Goal: Task Accomplishment & Management: Complete application form

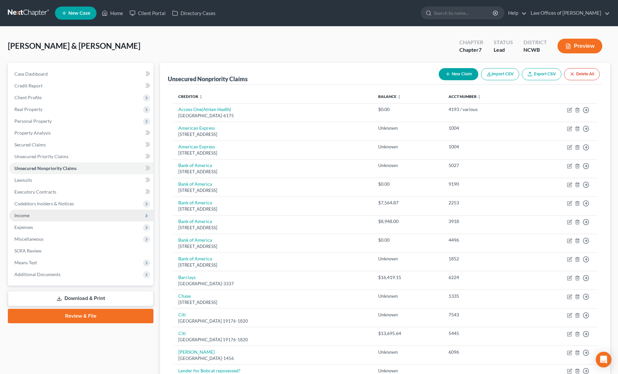
click at [25, 216] on span "Income" at bounding box center [21, 215] width 15 height 6
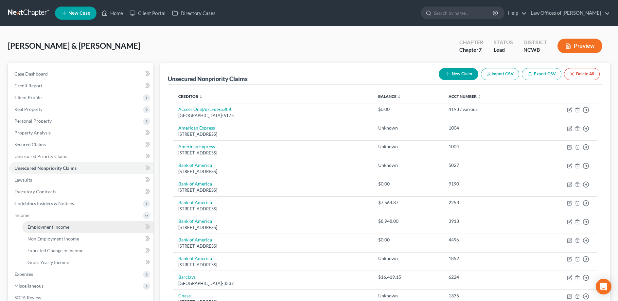
click at [52, 226] on span "Employment Income" at bounding box center [48, 227] width 42 height 6
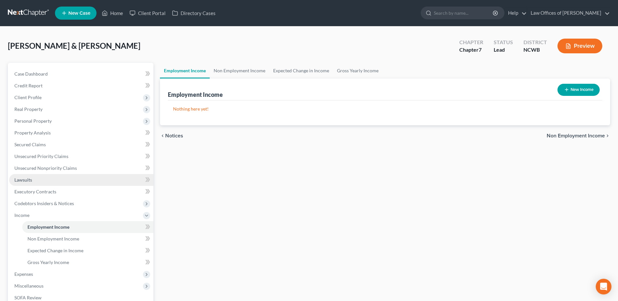
click at [19, 182] on link "Lawsuits" at bounding box center [81, 180] width 144 height 12
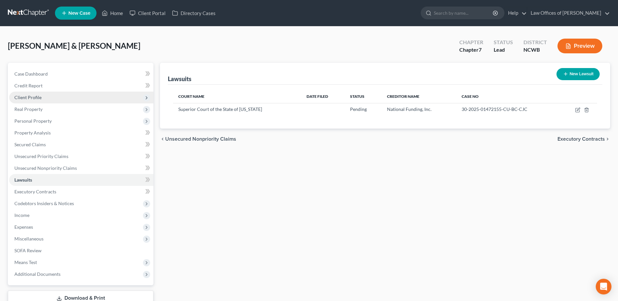
click at [35, 97] on span "Client Profile" at bounding box center [27, 98] width 27 height 6
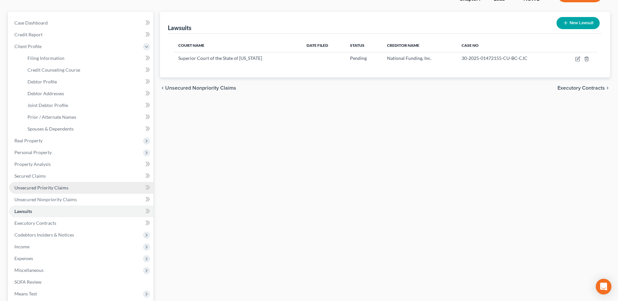
scroll to position [65, 0]
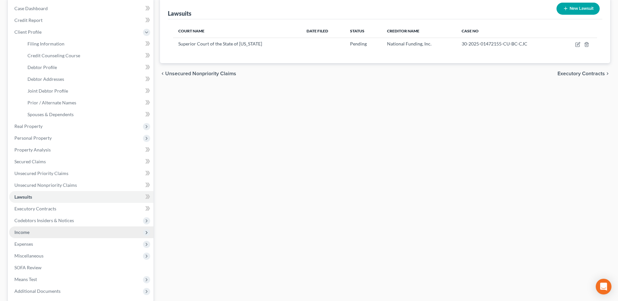
click at [22, 232] on span "Income" at bounding box center [21, 232] width 15 height 6
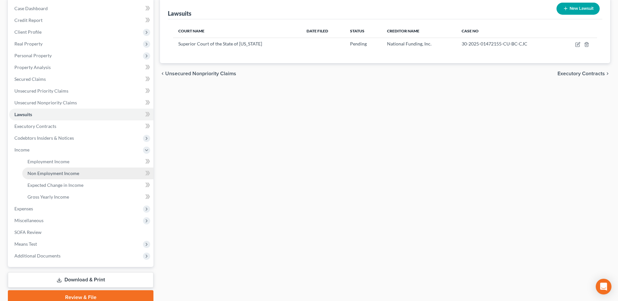
click at [55, 172] on span "Non Employment Income" at bounding box center [53, 174] width 52 height 6
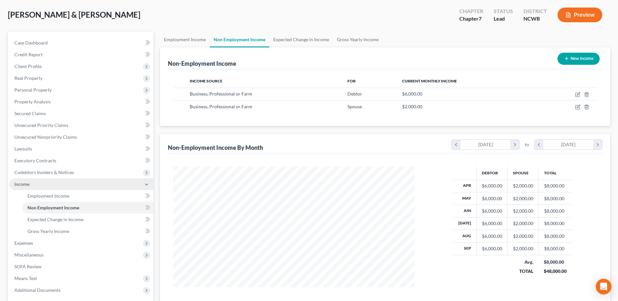
scroll to position [33, 0]
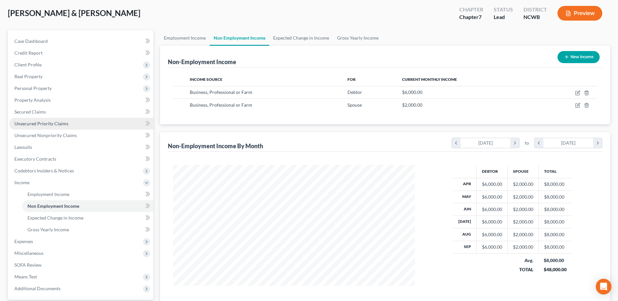
click at [20, 123] on span "Unsecured Priority Claims" at bounding box center [41, 124] width 54 height 6
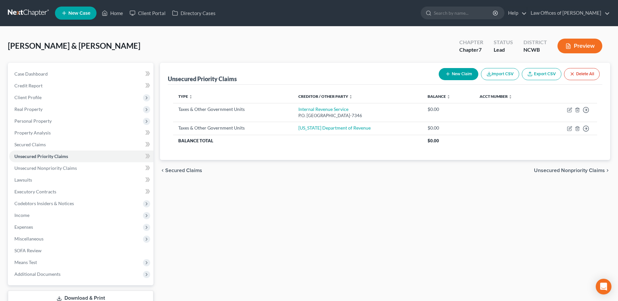
click at [458, 73] on button "New Claim" at bounding box center [459, 74] width 40 height 12
select select "2"
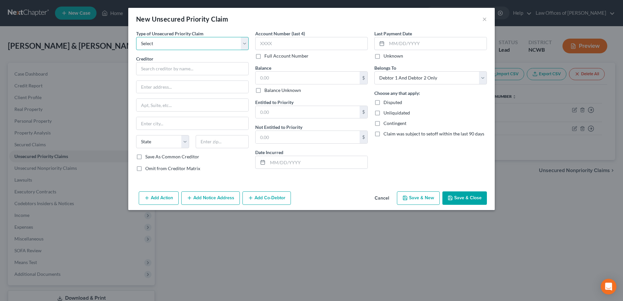
click at [162, 48] on select "Select Taxes & Other Government Units Domestic Support Obligations Extensions o…" at bounding box center [192, 43] width 113 height 13
select select "0"
click at [136, 37] on select "Select Taxes & Other Government Units Domestic Support Obligations Extensions o…" at bounding box center [192, 43] width 113 height 13
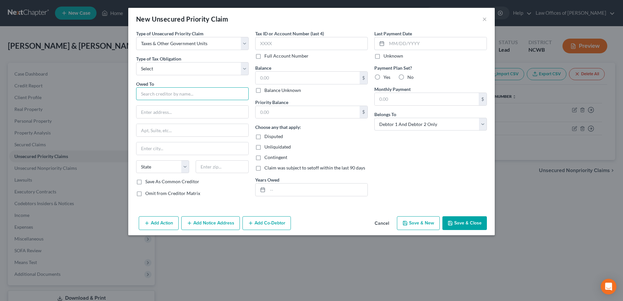
click at [156, 96] on input "text" at bounding box center [192, 93] width 113 height 13
type input "N"
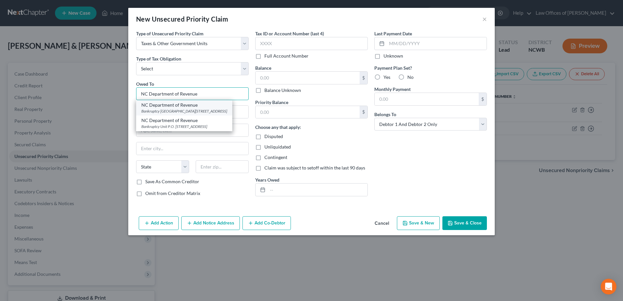
type input "NC Department of Revenue"
click at [165, 110] on div "Bankruptcy [GEOGRAPHIC_DATA][STREET_ADDRESS]" at bounding box center [184, 111] width 86 height 6
type input "Bankruptcy Unit"
type input "PO Box 1168"
type input "[GEOGRAPHIC_DATA]"
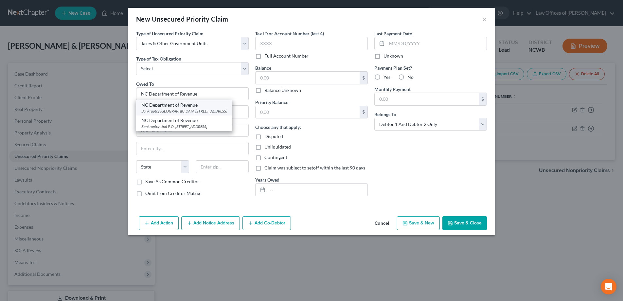
select select "28"
type input "27602-1168"
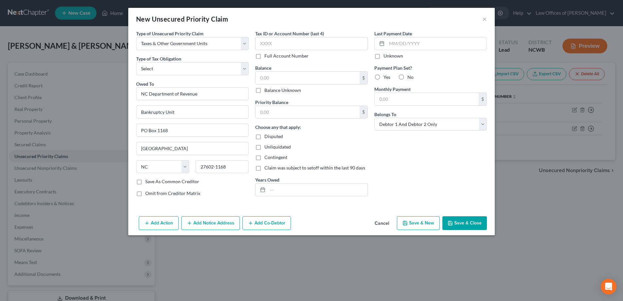
click at [457, 226] on button "Save & Close" at bounding box center [465, 223] width 45 height 14
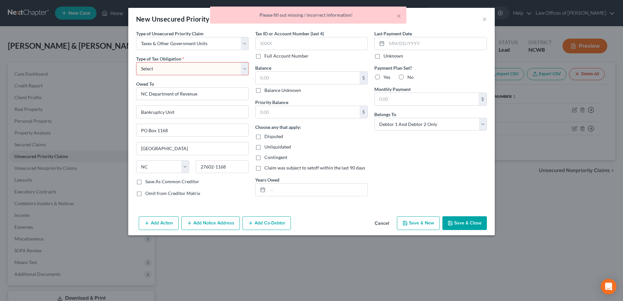
click at [202, 70] on select "Select Federal City State Franchise Tax Board Other" at bounding box center [192, 68] width 113 height 13
select select "2"
click at [136, 62] on select "Select Federal City State Franchise Tax Board Other" at bounding box center [192, 68] width 113 height 13
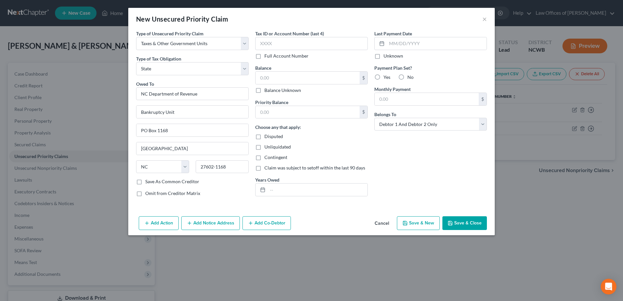
click at [467, 221] on button "Save & Close" at bounding box center [465, 223] width 45 height 14
type input "0.00"
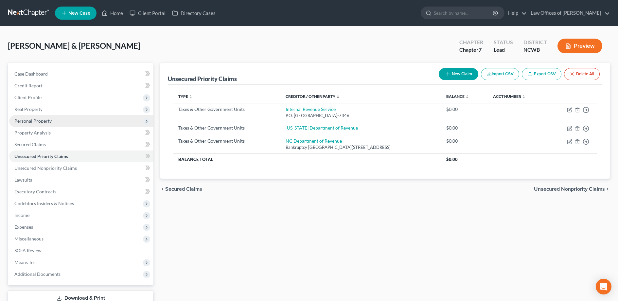
click at [26, 118] on span "Personal Property" at bounding box center [81, 121] width 144 height 12
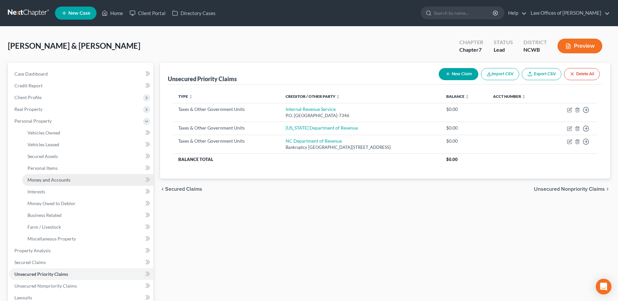
click at [32, 179] on span "Money and Accounts" at bounding box center [48, 180] width 43 height 6
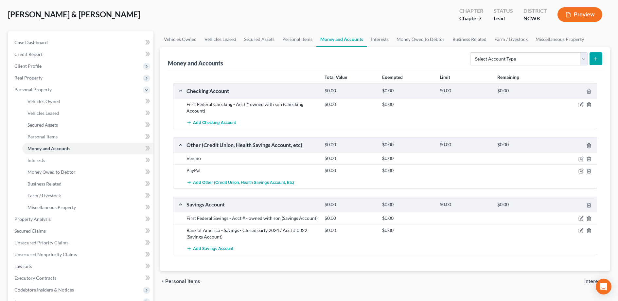
scroll to position [33, 0]
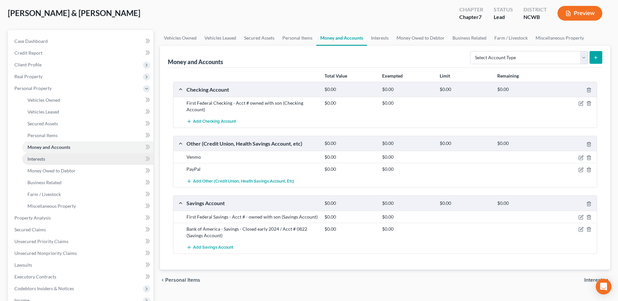
click at [37, 158] on span "Interests" at bounding box center [36, 159] width 18 height 6
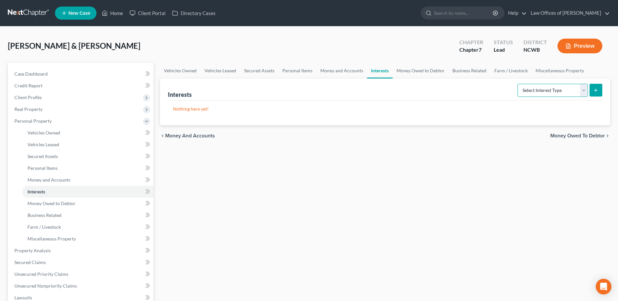
click at [561, 92] on select "Select Interest Type 401K Annuity Bond Education IRA Government Bond Government…" at bounding box center [553, 90] width 70 height 13
select select "unincorporated_business"
click at [518, 84] on select "Select Interest Type 401K Annuity Bond Education IRA Government Bond Government…" at bounding box center [553, 90] width 70 height 13
click at [596, 93] on button "submit" at bounding box center [596, 90] width 13 height 13
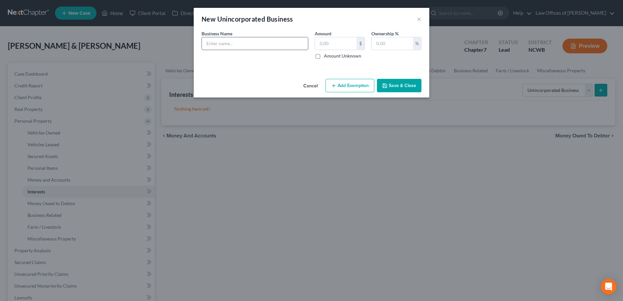
click at [281, 45] on input "text" at bounding box center [255, 43] width 106 height 12
drag, startPoint x: 275, startPoint y: 44, endPoint x: 390, endPoint y: 64, distance: 116.4
click at [275, 44] on input "DH General Contracting - Assets: vehicle, Liabilities: Citi Card - Acct # 5445,…" at bounding box center [255, 43] width 106 height 12
type input "DH General Contracting - Assets: 2024 GMC Sierra; Liabilities: Citi Card - Acct…"
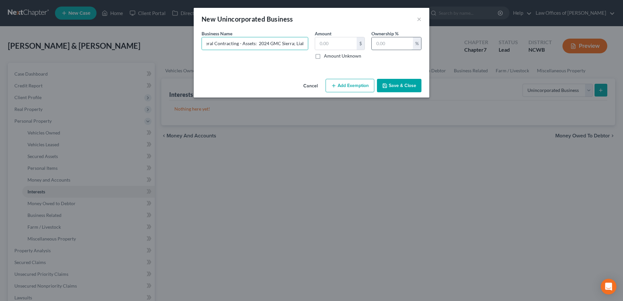
click at [387, 42] on input "text" at bounding box center [392, 43] width 41 height 12
type input "100"
click at [400, 82] on button "Save & Close" at bounding box center [399, 86] width 45 height 14
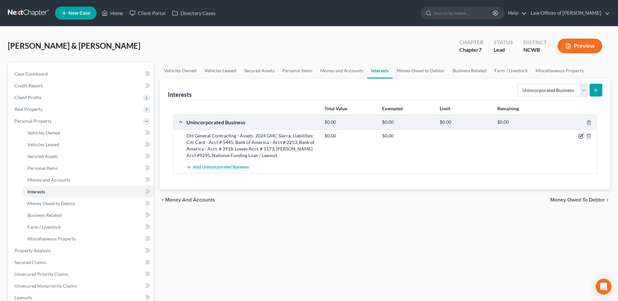
click at [581, 136] on icon "button" at bounding box center [581, 136] width 5 height 5
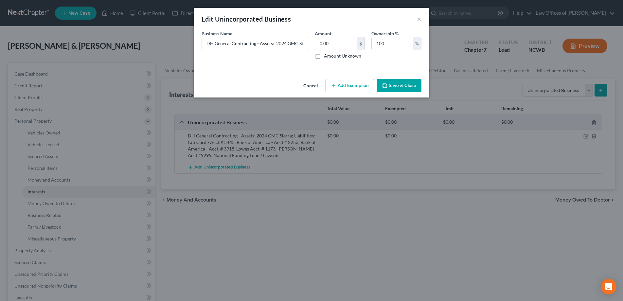
click at [400, 88] on button "Save & Close" at bounding box center [399, 86] width 45 height 14
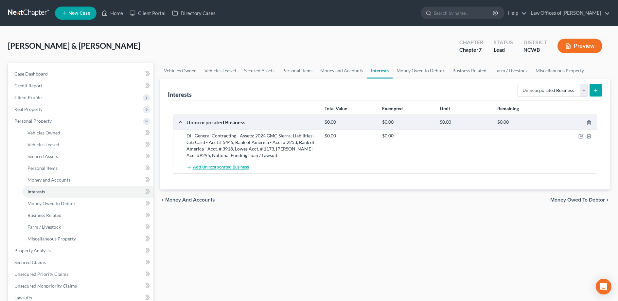
click at [228, 168] on span "Add Unincorporated Business" at bounding box center [221, 167] width 56 height 5
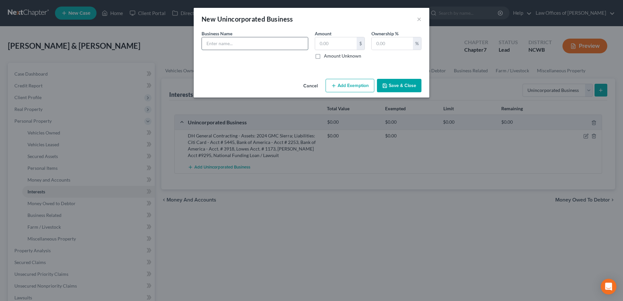
click at [253, 46] on input "text" at bounding box center [255, 43] width 106 height 12
click at [263, 47] on input "Genuine Skin - No Assets" at bounding box center [255, 43] width 106 height 12
click at [214, 43] on input "Genuine Skin - Asset: First Federal Checking Acct - # 0710" at bounding box center [255, 43] width 106 height 12
type input "Genuine Skin, LLC - Asset: First Federal Checking Acct - # 0710"
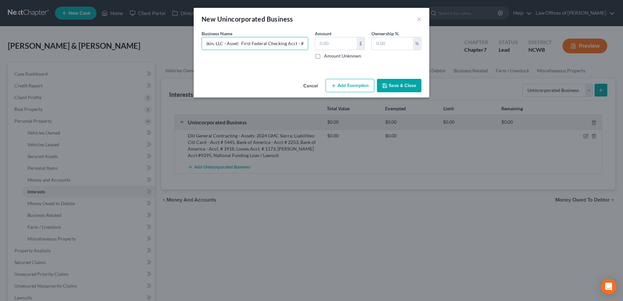
scroll to position [0, 0]
click at [404, 90] on button "Save & Close" at bounding box center [399, 86] width 45 height 14
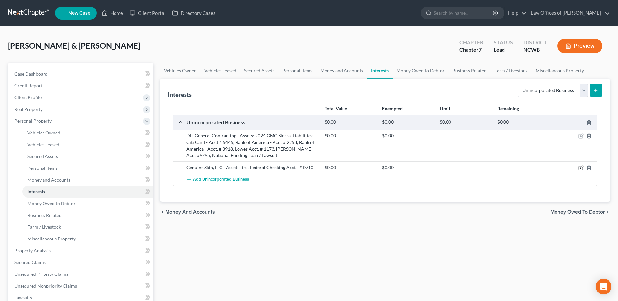
click at [582, 169] on icon "button" at bounding box center [581, 167] width 5 height 5
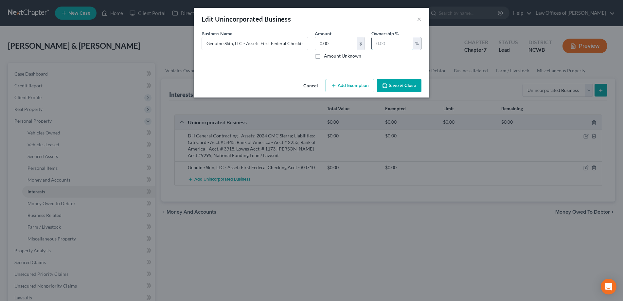
click at [393, 43] on input "text" at bounding box center [392, 43] width 41 height 12
type input "100"
click at [397, 87] on button "Save & Close" at bounding box center [399, 86] width 45 height 14
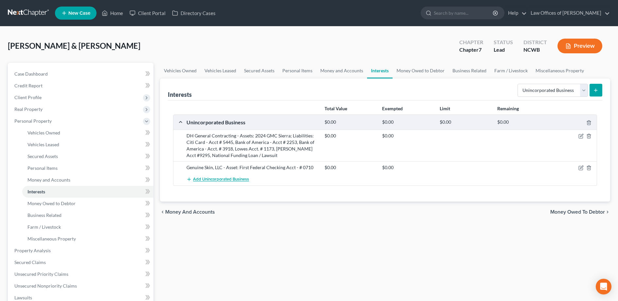
click at [226, 178] on span "Add Unincorporated Business" at bounding box center [221, 179] width 56 height 5
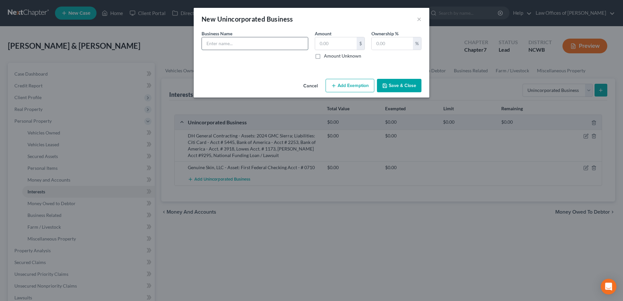
click at [221, 43] on input "text" at bounding box center [255, 43] width 106 height 12
type input "[PERSON_NAME] Real Estate Holdings - Asset: Real Estate Parcel # 08870-01-19-62…"
click at [389, 42] on input "text" at bounding box center [392, 43] width 41 height 12
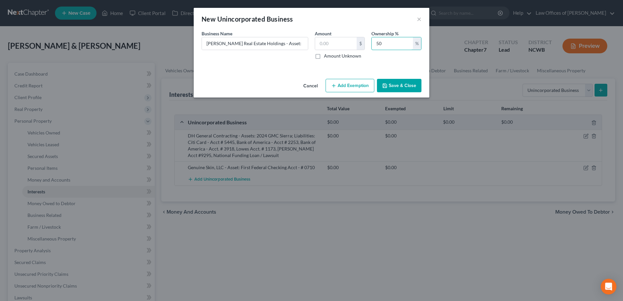
type input "5"
click at [405, 86] on button "Save & Close" at bounding box center [399, 86] width 45 height 14
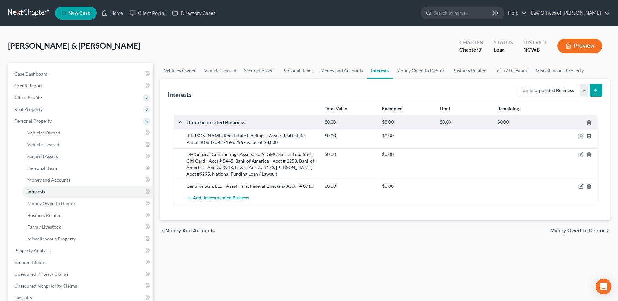
click at [591, 86] on button "submit" at bounding box center [596, 90] width 13 height 13
click at [231, 198] on span "Add Unincorporated Business" at bounding box center [221, 198] width 56 height 5
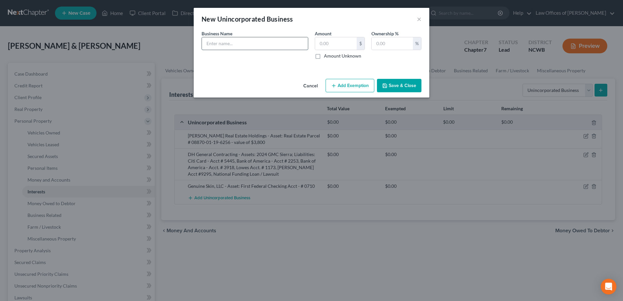
click at [256, 47] on input "text" at bounding box center [255, 43] width 106 height 12
click at [290, 46] on input "Timeless Designs Construction, Inc. - Asset: Accounts Receiveble - deposits com…" at bounding box center [255, 43] width 106 height 12
type input "Timeless Designs Construction, Inc. - Asset: Accounts Receiveble - deposits com…"
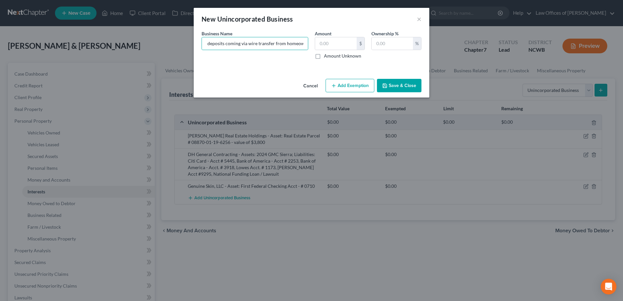
scroll to position [0, 0]
click at [403, 84] on button "Save & Close" at bounding box center [399, 86] width 45 height 14
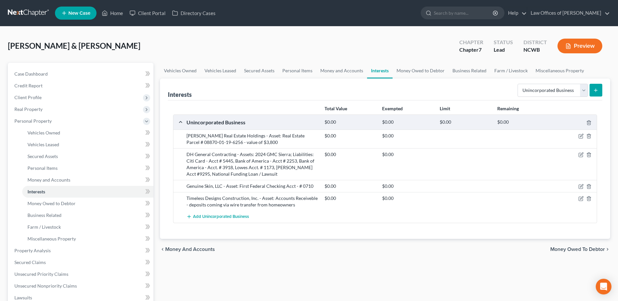
click at [276, 197] on div "Timeless Designs Construction, Inc. - Asset: Accounts Receiveble - deposits com…" at bounding box center [252, 201] width 138 height 13
click at [580, 200] on icon "button" at bounding box center [581, 198] width 5 height 5
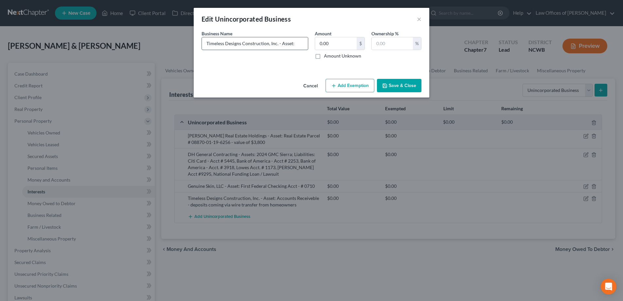
click at [298, 44] on input "Timeless Designs Construction, Inc. - Asset: Accounts Receiveble - deposits com…" at bounding box center [255, 43] width 106 height 12
click at [260, 43] on input "Timeless Designs Construction, Inc. - Asset: Bank Acct. ; Accounts Receiveble -…" at bounding box center [255, 43] width 106 height 12
click at [266, 45] on input "Timeless Designs Construction, Inc. - Asset: Bank Acct. ; Accounts Receiveble -…" at bounding box center [255, 43] width 106 height 12
click at [283, 44] on input "Timeless Designs Construction, Inc. - Asset: Bank Acct. ; Accounts Receivable -…" at bounding box center [255, 43] width 106 height 12
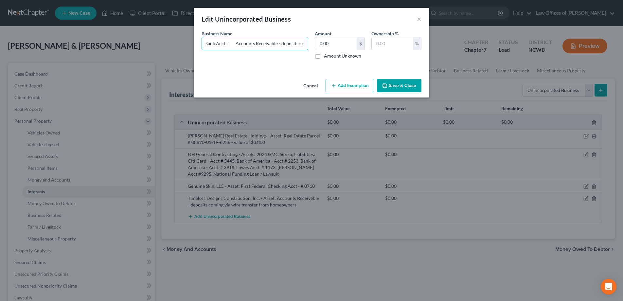
scroll to position [0, 0]
drag, startPoint x: 295, startPoint y: 44, endPoint x: 614, endPoint y: 214, distance: 361.7
click at [295, 44] on input "Timeless Designs Construction, Inc. - Asset: Bank Acct. ; Accounts Receivable -…" at bounding box center [255, 43] width 106 height 12
type input "Timeless Designs Construction, Inc. - Asset: First Federal Bank Acct. #3033 ; A…"
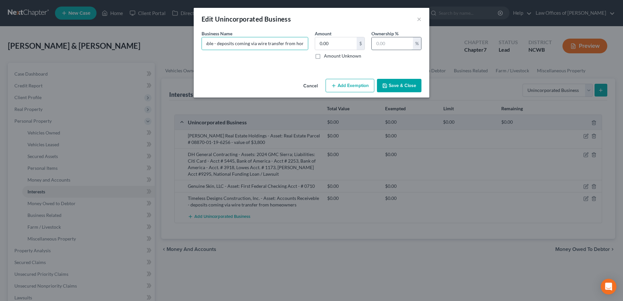
click at [384, 47] on input "text" at bounding box center [392, 43] width 41 height 12
type input "100"
click at [391, 89] on button "Save & Close" at bounding box center [399, 86] width 45 height 14
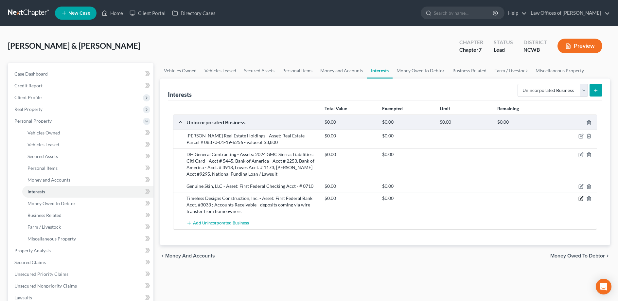
click at [582, 197] on icon "button" at bounding box center [581, 198] width 5 height 5
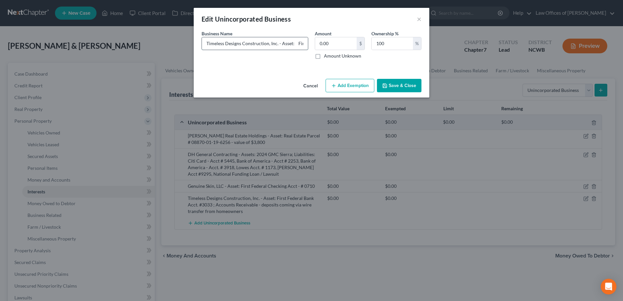
click at [294, 44] on input "Timeless Designs Construction, Inc. - Asset: First Federal Bank Acct. #3033 ; A…" at bounding box center [255, 43] width 106 height 12
type input "Timeless Designs Construction, Inc. - Asset: First Federal Bank Acct. #____ ; A…"
click at [385, 87] on icon "button" at bounding box center [384, 85] width 5 height 5
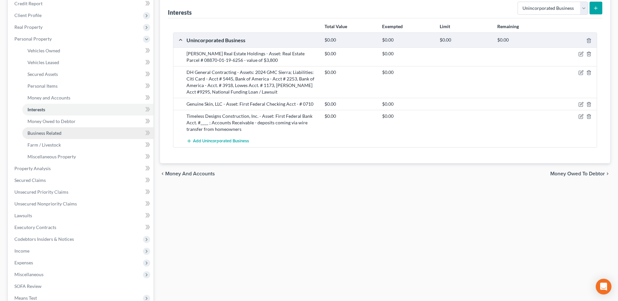
scroll to position [98, 0]
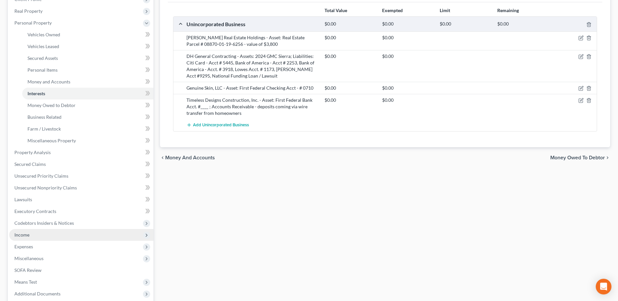
click at [27, 236] on span "Income" at bounding box center [21, 235] width 15 height 6
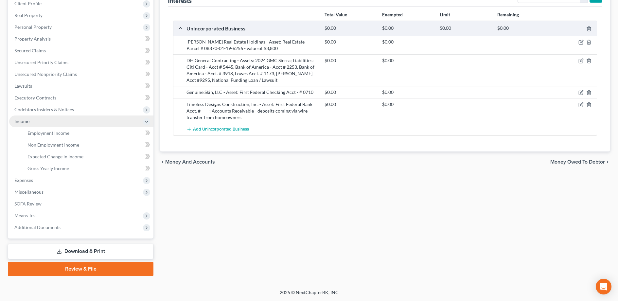
scroll to position [94, 0]
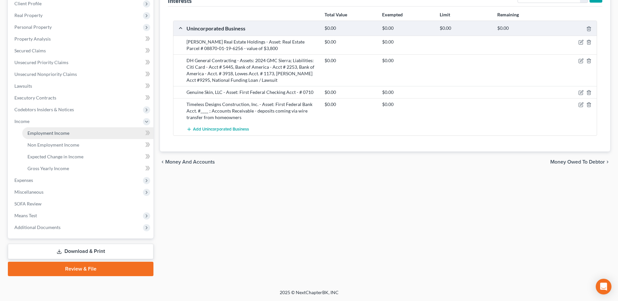
click at [59, 135] on span "Employment Income" at bounding box center [48, 133] width 42 height 6
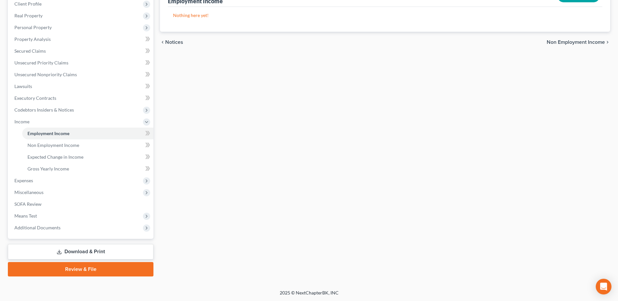
scroll to position [94, 0]
click at [25, 226] on span "Additional Documents" at bounding box center [37, 228] width 46 height 6
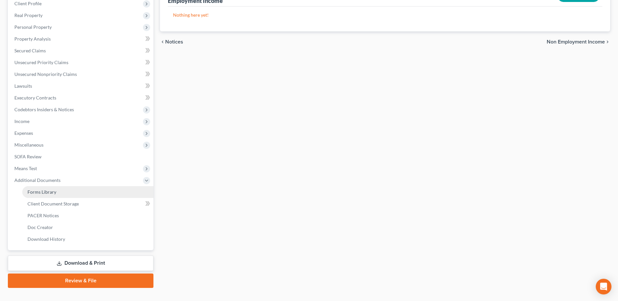
click at [47, 191] on span "Forms Library" at bounding box center [41, 192] width 29 height 6
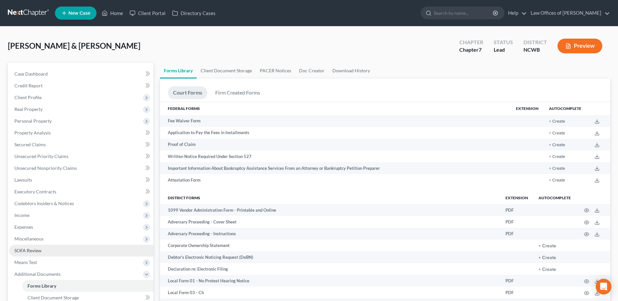
click at [33, 251] on span "SOFA Review" at bounding box center [27, 251] width 27 height 6
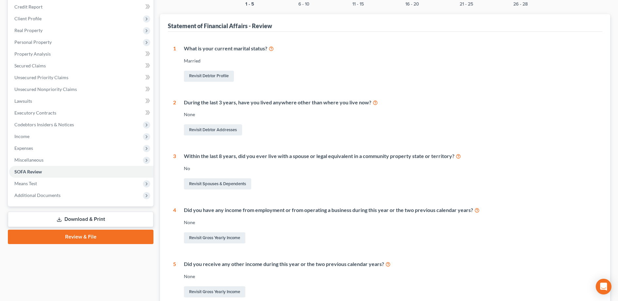
scroll to position [48, 0]
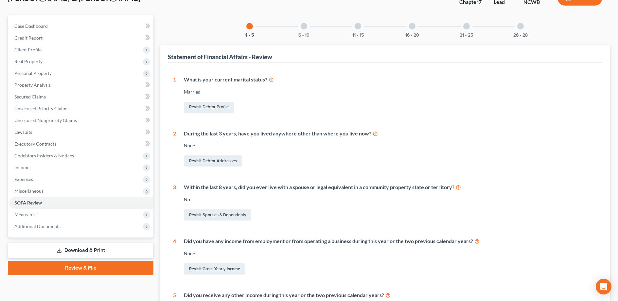
click at [357, 27] on div at bounding box center [358, 26] width 7 height 7
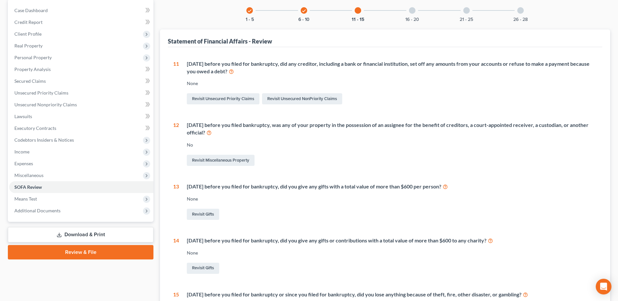
scroll to position [30, 0]
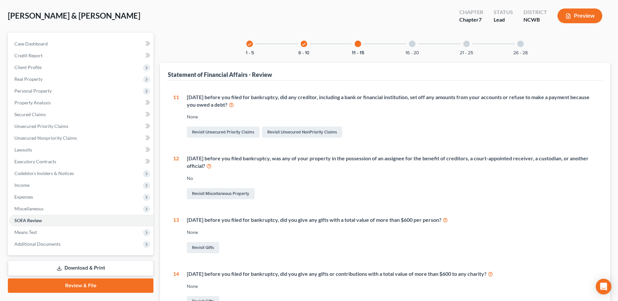
click at [410, 44] on div at bounding box center [412, 44] width 7 height 7
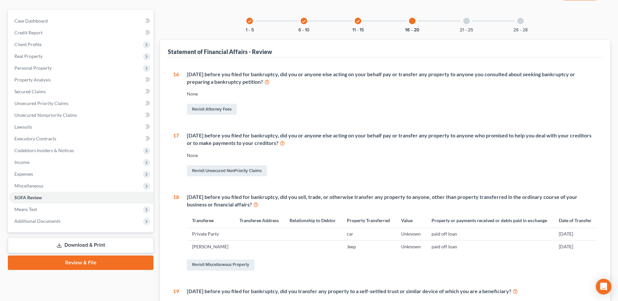
scroll to position [96, 0]
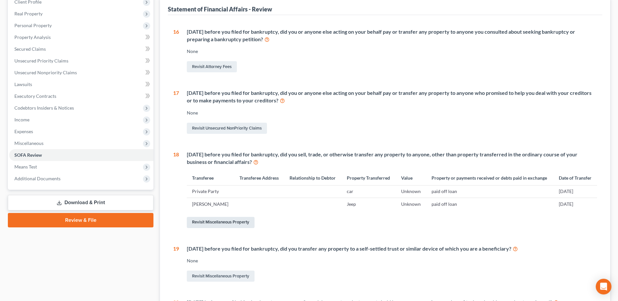
click at [218, 223] on link "Revisit Miscellaneous Property" at bounding box center [221, 222] width 68 height 11
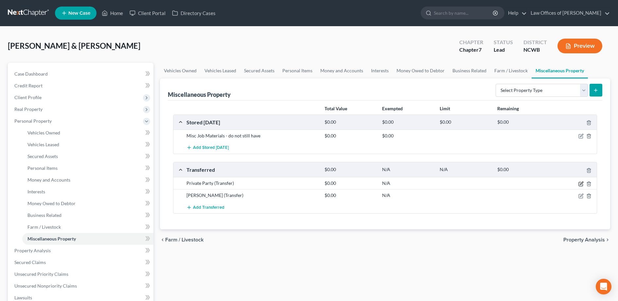
click at [582, 184] on icon "button" at bounding box center [581, 183] width 5 height 5
select select "Ordinary ([DATE])"
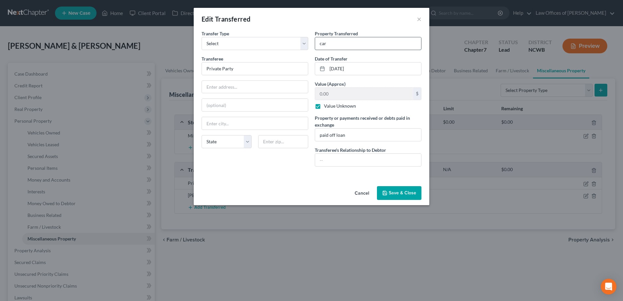
click at [337, 42] on input "car" at bounding box center [368, 43] width 106 height 12
type input "car - Subaru?"
click at [392, 196] on button "Save & Close" at bounding box center [399, 193] width 45 height 14
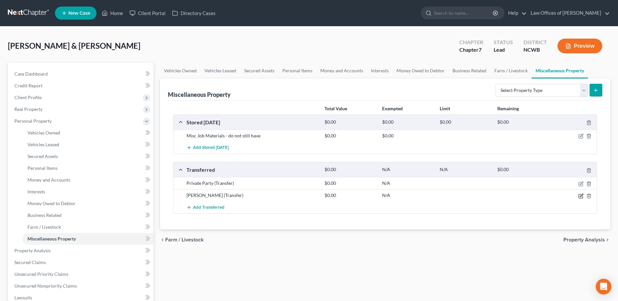
click at [580, 194] on icon "button" at bounding box center [581, 195] width 5 height 5
select select "Ordinary ([DATE])"
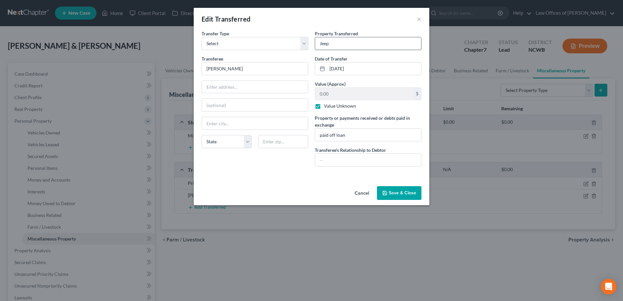
click at [318, 47] on input "Jeep" at bounding box center [368, 43] width 106 height 12
type input "2019 Jeep Wrangler?"
click at [400, 194] on button "Save & Close" at bounding box center [399, 193] width 45 height 14
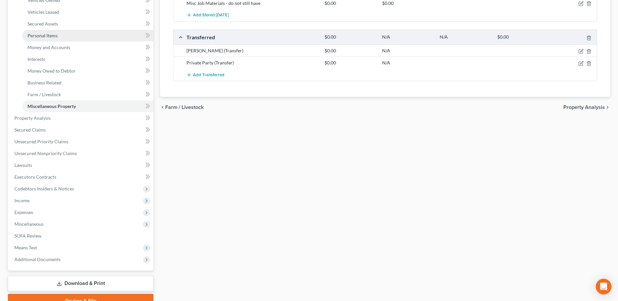
scroll to position [131, 0]
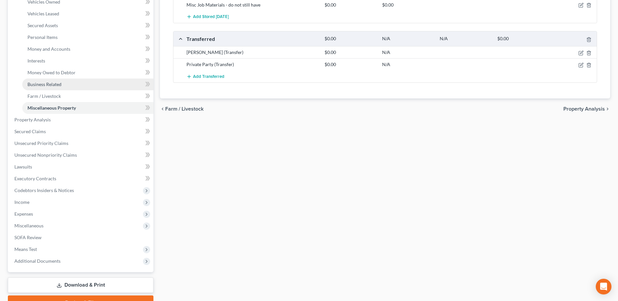
click at [48, 84] on span "Business Related" at bounding box center [44, 85] width 34 height 6
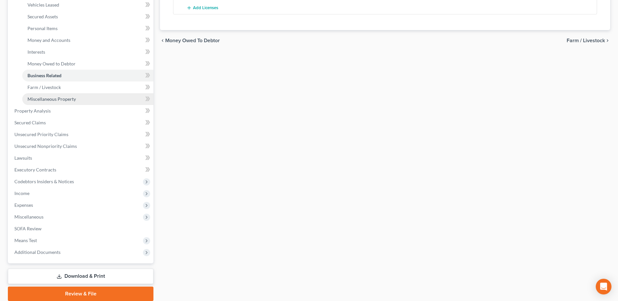
scroll to position [164, 0]
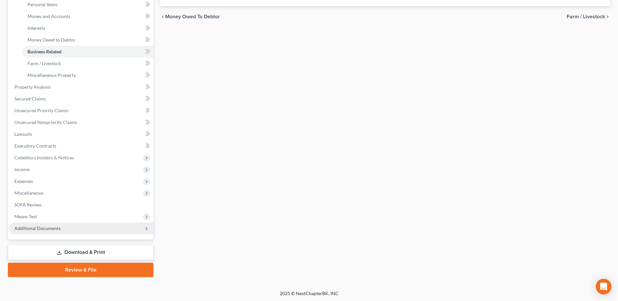
click at [23, 228] on span "Additional Documents" at bounding box center [37, 229] width 46 height 6
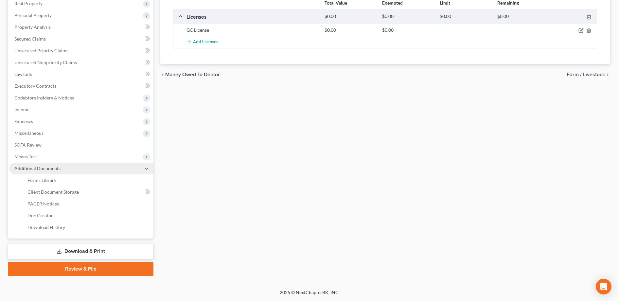
scroll to position [106, 0]
click at [147, 169] on icon at bounding box center [146, 168] width 5 height 5
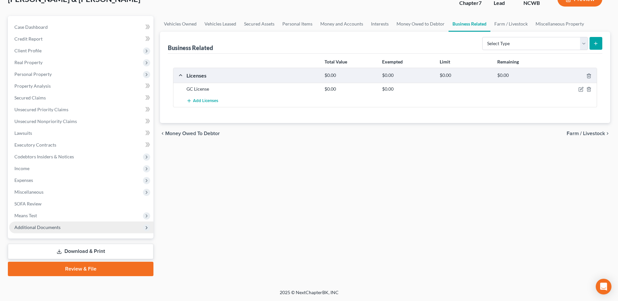
scroll to position [47, 0]
click at [147, 227] on icon at bounding box center [146, 227] width 5 height 5
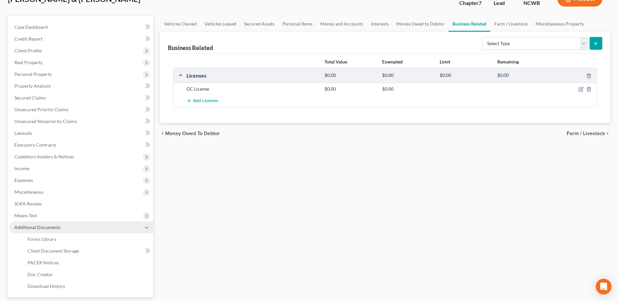
scroll to position [106, 0]
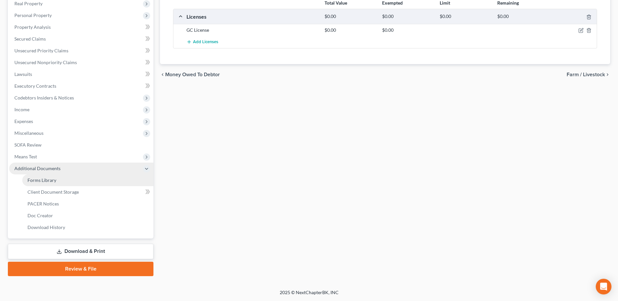
click at [30, 179] on span "Forms Library" at bounding box center [41, 180] width 29 height 6
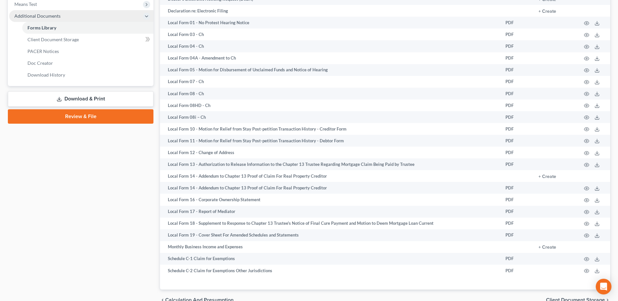
scroll to position [260, 0]
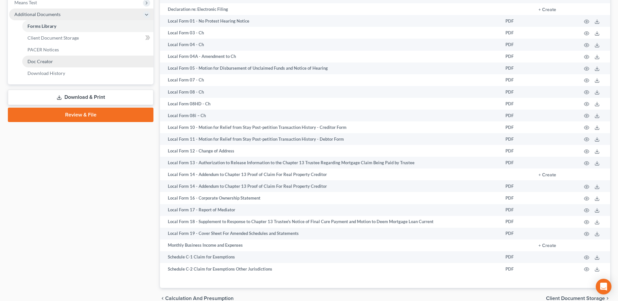
click at [35, 61] on span "Doc Creator" at bounding box center [40, 62] width 26 height 6
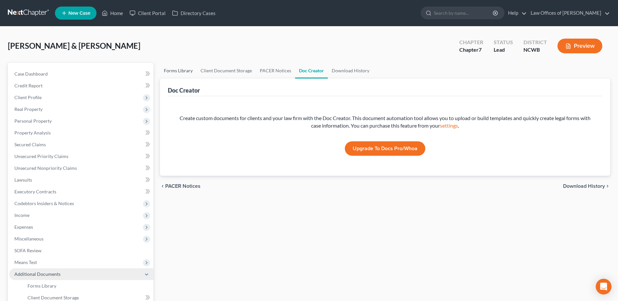
click at [184, 68] on link "Forms Library" at bounding box center [178, 71] width 37 height 16
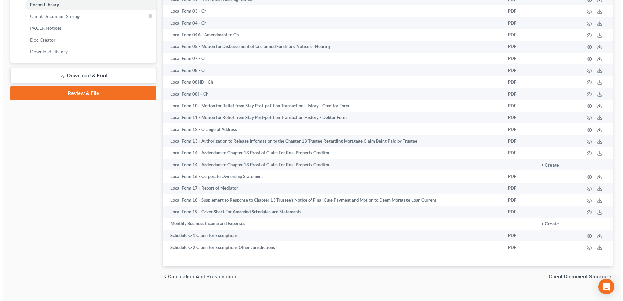
scroll to position [293, 0]
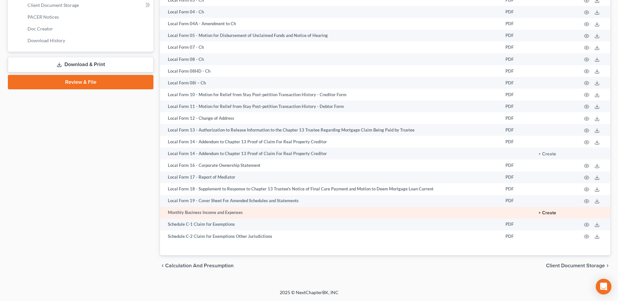
click at [552, 215] on button "+ Create" at bounding box center [548, 213] width 18 height 5
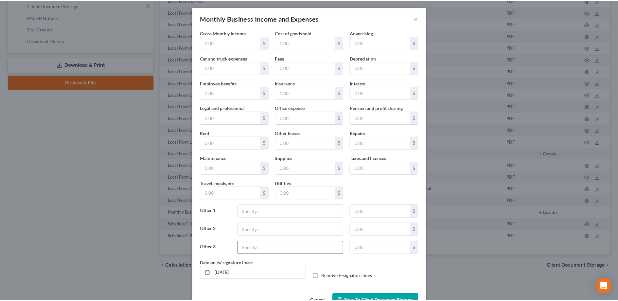
scroll to position [0, 0]
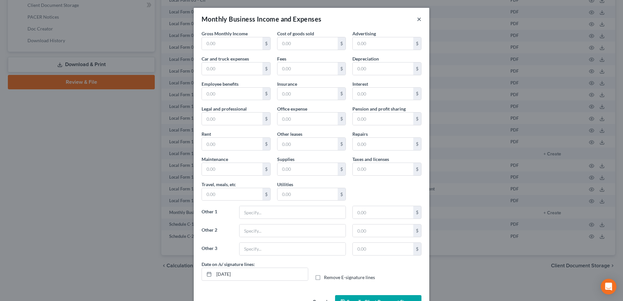
click at [417, 20] on button "×" at bounding box center [419, 19] width 5 height 8
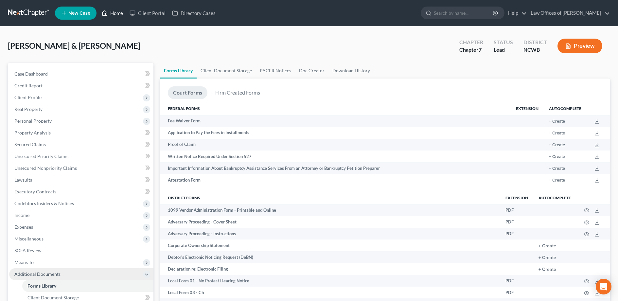
click at [108, 13] on icon at bounding box center [105, 13] width 6 height 8
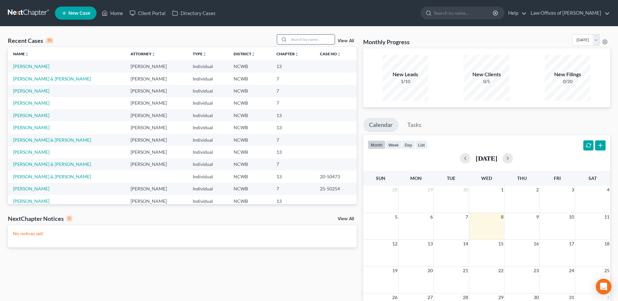
click at [305, 43] on input "search" at bounding box center [312, 39] width 46 height 9
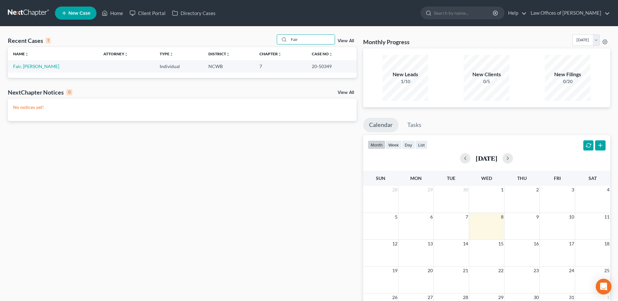
type input "Fair"
click at [73, 15] on span "New Case" at bounding box center [79, 13] width 22 height 5
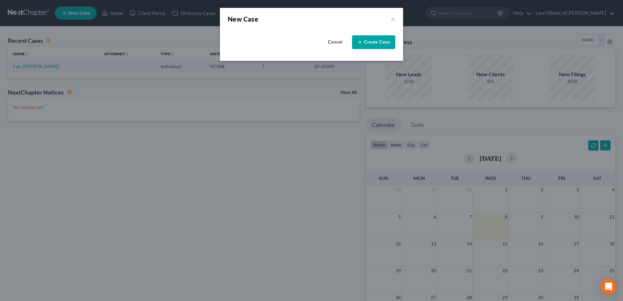
select select "59"
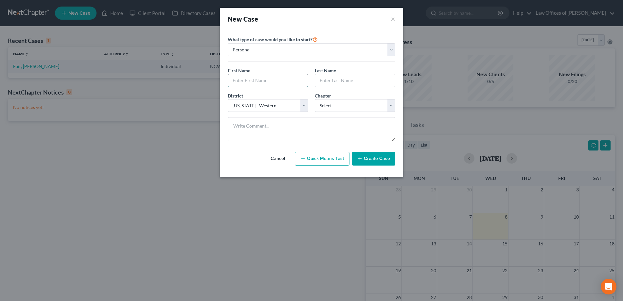
click at [263, 83] on input "text" at bounding box center [268, 80] width 80 height 12
type input "[PERSON_NAME]"
type input "Fair"
click at [348, 106] on select "Select 7 11 12 13" at bounding box center [355, 105] width 81 height 13
select select "3"
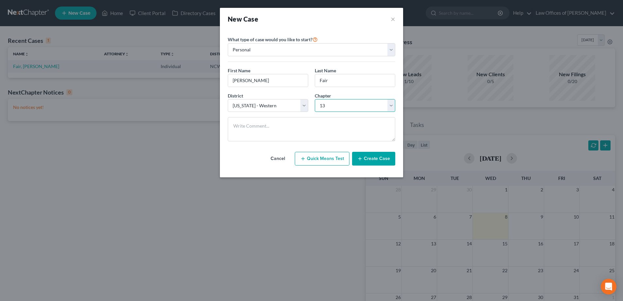
click at [315, 99] on select "Select 7 11 12 13" at bounding box center [355, 105] width 81 height 13
click at [368, 158] on button "Create Case" at bounding box center [373, 159] width 43 height 14
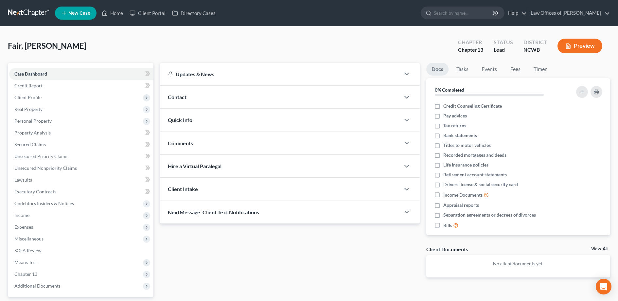
click at [179, 99] on span "Contact" at bounding box center [177, 97] width 19 height 6
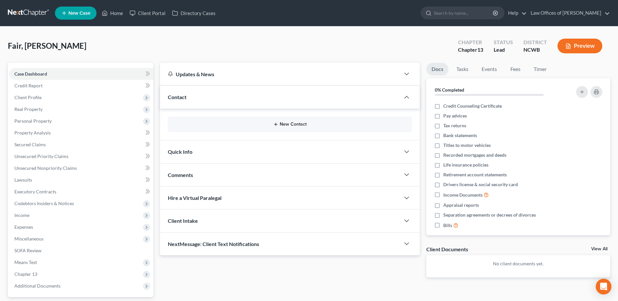
click at [295, 125] on button "New Contact" at bounding box center [290, 124] width 234 height 5
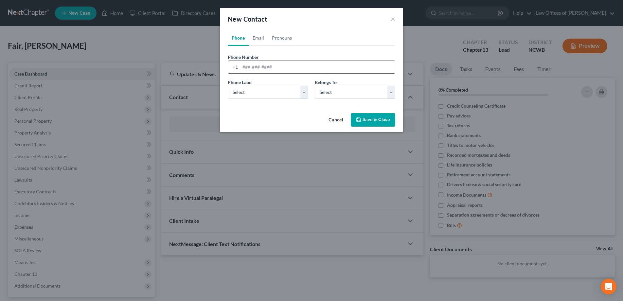
drag, startPoint x: 256, startPoint y: 65, endPoint x: 592, endPoint y: 162, distance: 350.0
click at [256, 65] on input "tel" at bounding box center [317, 67] width 155 height 12
type input "[PHONE_NUMBER]"
drag, startPoint x: 316, startPoint y: 92, endPoint x: 317, endPoint y: 97, distance: 4.4
click at [316, 92] on select "Select Client Other" at bounding box center [355, 92] width 81 height 13
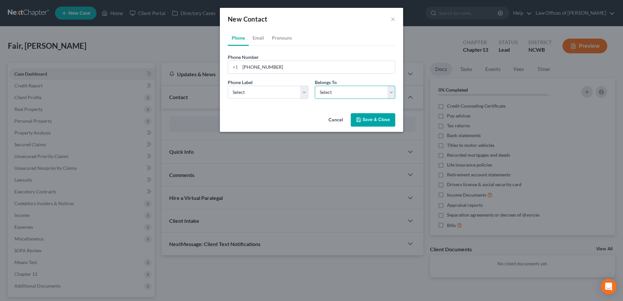
select select "0"
click at [315, 86] on select "Select Client Other" at bounding box center [355, 92] width 81 height 13
click at [274, 94] on select "Select Mobile Home Work Other" at bounding box center [268, 92] width 81 height 13
select select "0"
click at [228, 86] on select "Select Mobile Home Work Other" at bounding box center [268, 92] width 81 height 13
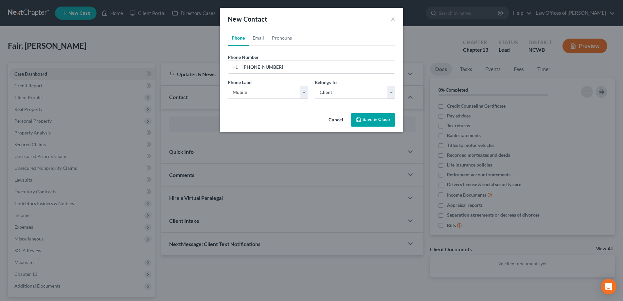
click at [354, 118] on button "Save & Close" at bounding box center [373, 120] width 45 height 14
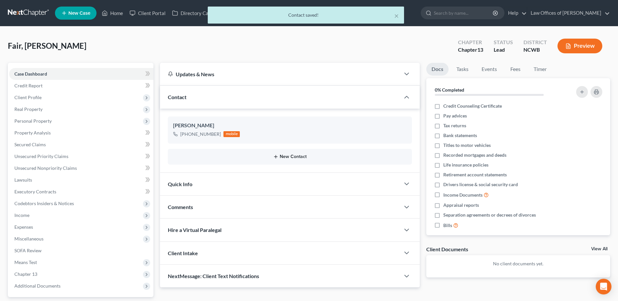
click at [291, 155] on button "New Contact" at bounding box center [290, 156] width 234 height 5
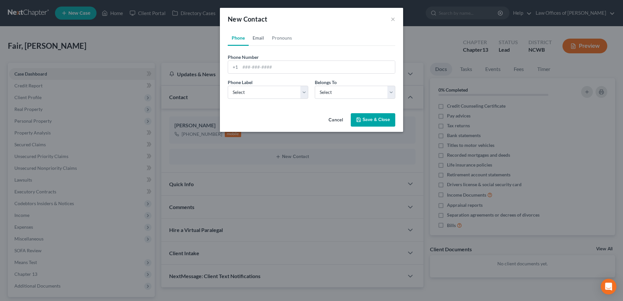
click at [259, 40] on link "Email" at bounding box center [258, 38] width 19 height 16
click at [260, 69] on input "email" at bounding box center [317, 67] width 155 height 12
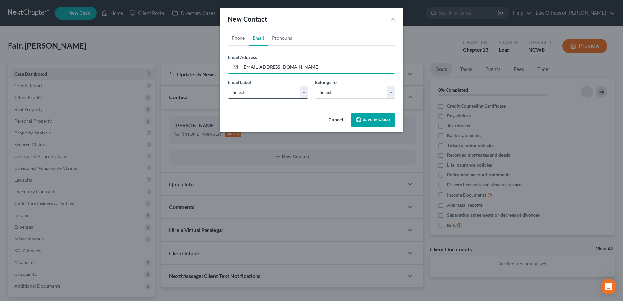
type input "[EMAIL_ADDRESS][DOMAIN_NAME]"
click at [255, 93] on select "Select Home Work Other" at bounding box center [268, 92] width 81 height 13
drag, startPoint x: 275, startPoint y: 92, endPoint x: 332, endPoint y: 93, distance: 57.0
click at [275, 92] on select "Select Home Work Other" at bounding box center [268, 92] width 81 height 13
drag, startPoint x: 332, startPoint y: 93, endPoint x: 332, endPoint y: 99, distance: 5.6
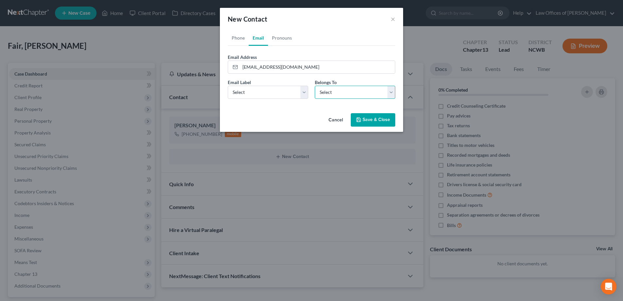
click at [332, 93] on select "Select Client Other" at bounding box center [355, 92] width 81 height 13
select select "0"
click at [315, 86] on select "Select Client Other" at bounding box center [355, 92] width 81 height 13
click at [374, 120] on button "Save & Close" at bounding box center [373, 120] width 45 height 14
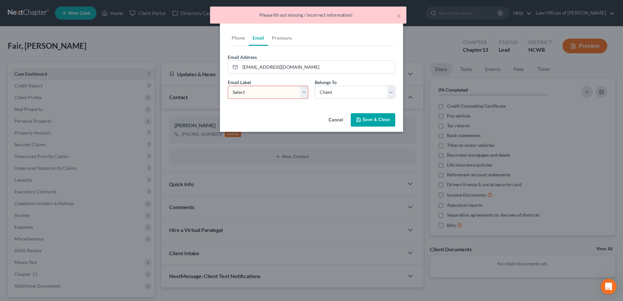
click at [275, 96] on select "Select Home Work Other" at bounding box center [268, 92] width 81 height 13
select select "0"
click at [228, 86] on select "Select Home Work Other" at bounding box center [268, 92] width 81 height 13
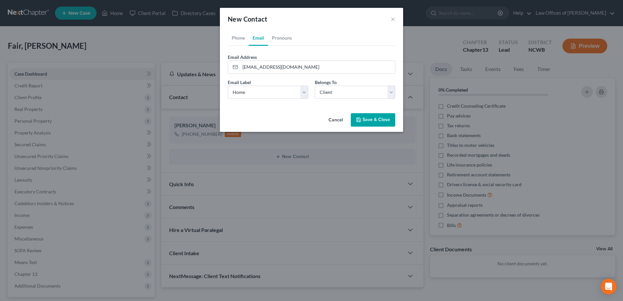
click at [371, 118] on button "Save & Close" at bounding box center [373, 120] width 45 height 14
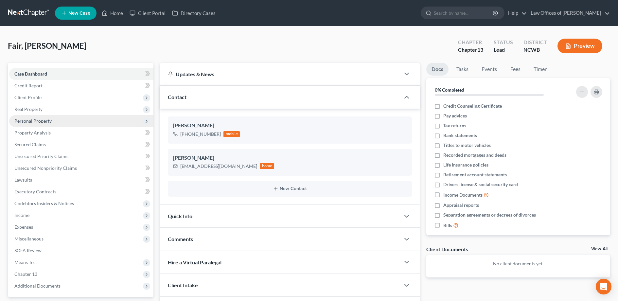
click at [39, 120] on span "Personal Property" at bounding box center [32, 121] width 37 height 6
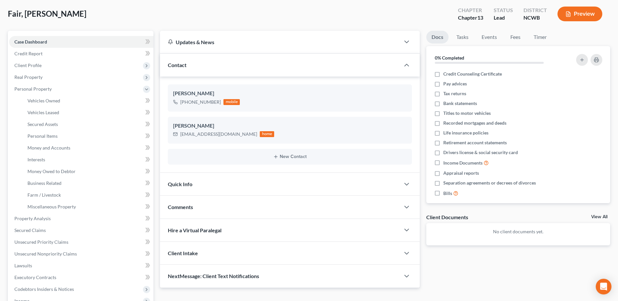
scroll to position [33, 0]
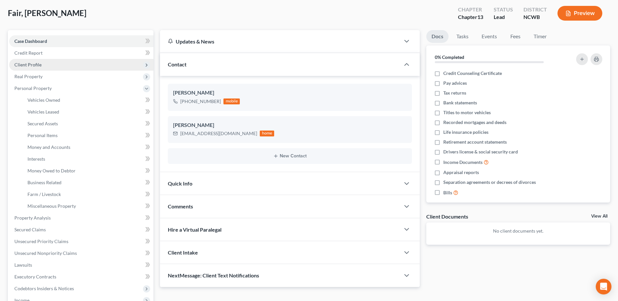
click at [25, 63] on span "Client Profile" at bounding box center [27, 65] width 27 height 6
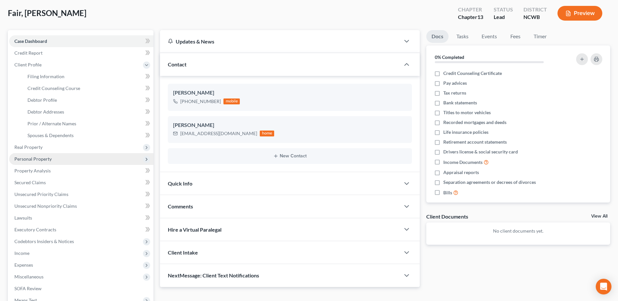
click at [23, 160] on span "Personal Property" at bounding box center [32, 159] width 37 height 6
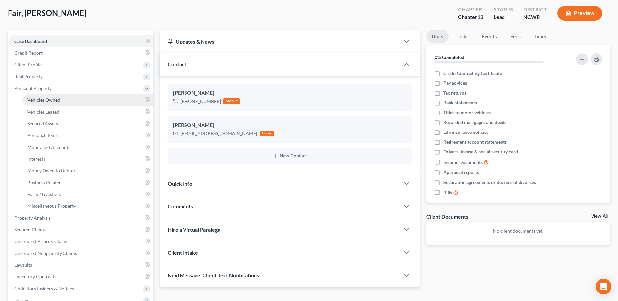
click at [38, 100] on span "Vehicles Owned" at bounding box center [43, 100] width 33 height 6
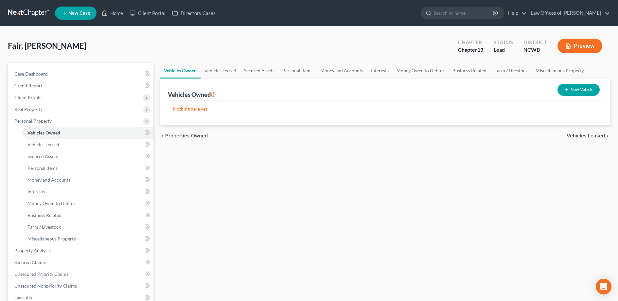
click at [578, 94] on button "New Vehicle" at bounding box center [579, 90] width 42 height 12
select select "0"
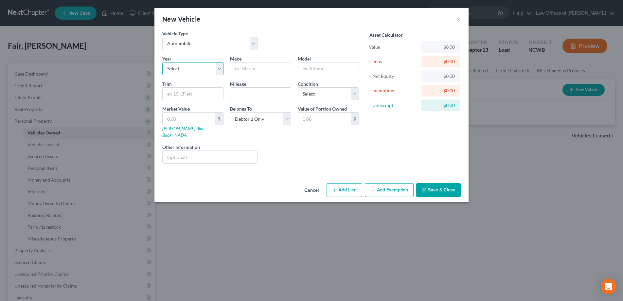
click at [174, 68] on select "Select 2026 2025 2024 2023 2022 2021 2020 2019 2018 2017 2016 2015 2014 2013 20…" at bounding box center [192, 68] width 61 height 13
select select "4"
click at [162, 62] on select "Select 2026 2025 2024 2023 2022 2021 2020 2019 2018 2017 2016 2015 2014 2013 20…" at bounding box center [192, 68] width 61 height 13
click at [249, 70] on input "text" at bounding box center [260, 69] width 61 height 12
type input "Chevrolet"
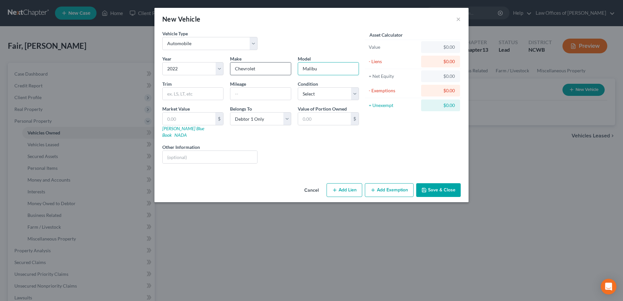
type input "Malibu"
type input "95,000"
drag, startPoint x: 330, startPoint y: 92, endPoint x: 328, endPoint y: 99, distance: 7.8
click at [330, 92] on select "Select Excellent Very Good Good Fair Poor" at bounding box center [328, 93] width 61 height 13
select select "2"
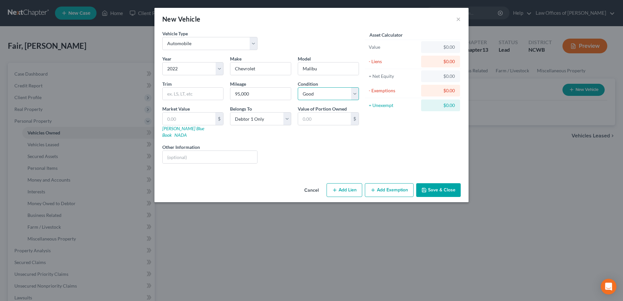
click at [298, 87] on select "Select Excellent Very Good Good Fair Poor" at bounding box center [328, 93] width 61 height 13
click at [185, 151] on input "text" at bounding box center [210, 157] width 95 height 12
click at [202, 153] on input "VIN: 1G" at bounding box center [210, 157] width 95 height 12
type input "VIN: [US_VEHICLE_IDENTIFICATION_NUMBER]"
click at [177, 127] on link "[PERSON_NAME] Blue Book" at bounding box center [183, 132] width 42 height 12
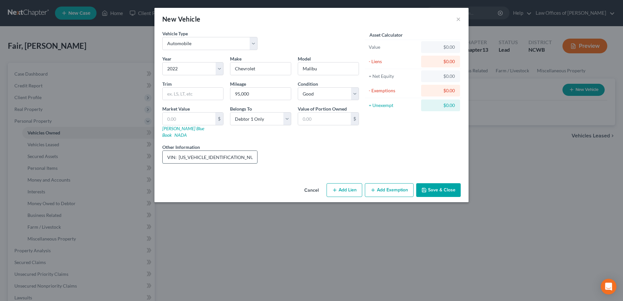
drag, startPoint x: 230, startPoint y: 151, endPoint x: 178, endPoint y: 149, distance: 51.8
click at [178, 151] on input "VIN: [US_VEHICLE_IDENTIFICATION_NUMBER]" at bounding box center [210, 157] width 95 height 12
drag, startPoint x: 194, startPoint y: 119, endPoint x: 620, endPoint y: 43, distance: 433.2
click at [194, 119] on input "text" at bounding box center [189, 119] width 53 height 12
type input "1"
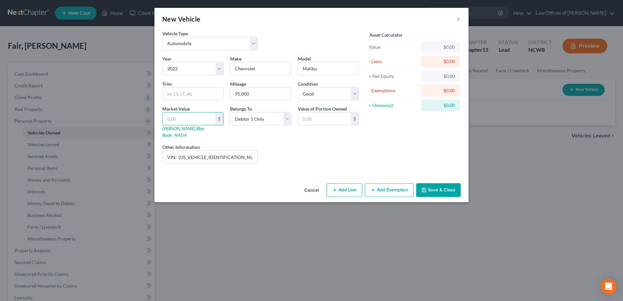
type input "1.00"
type input "18"
type input "18.00"
type input "180"
type input "180.00"
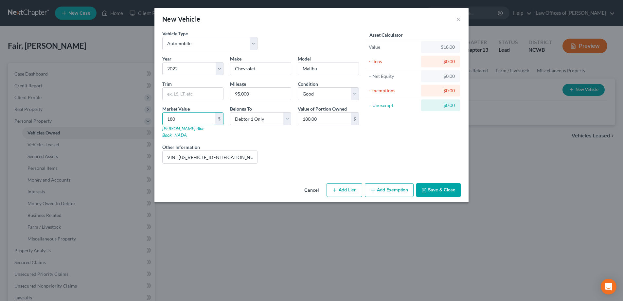
type input "1806"
type input "1,806.00"
type input "1,8060"
type input "18,060.00"
type input "18,060"
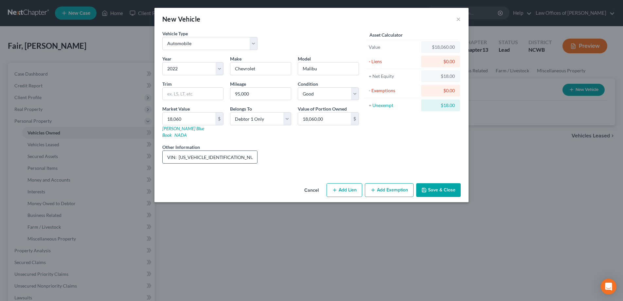
click at [232, 155] on input "VIN: [US_VEHICLE_IDENTIFICATION_NUMBER]" at bounding box center [210, 157] width 95 height 12
type input "VIN: [US_VEHICLE_IDENTIFICATION_NUMBER], JD Power Average Retail"
click at [354, 184] on button "Add Lien" at bounding box center [345, 190] width 36 height 14
select select "0"
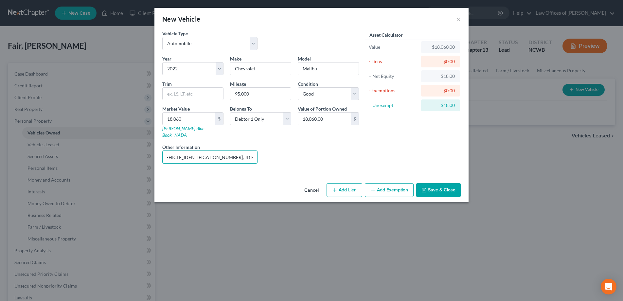
select select "0"
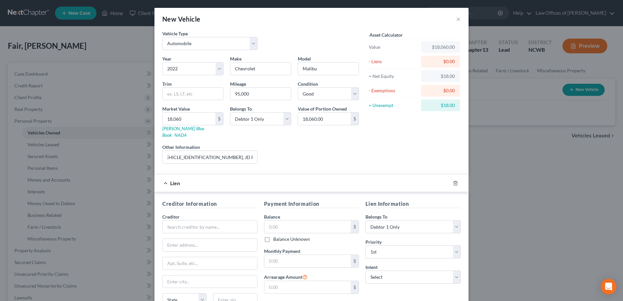
scroll to position [0, 0]
click at [212, 223] on input "text" at bounding box center [209, 226] width 95 height 13
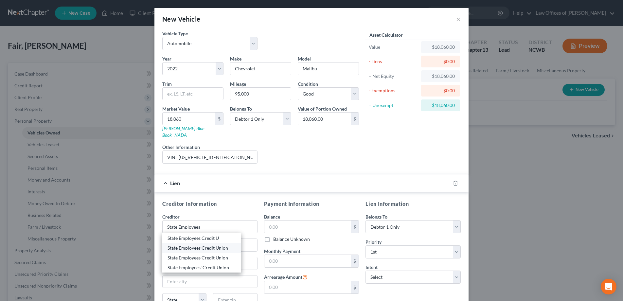
click at [214, 245] on div "State Employees Credit Union" at bounding box center [202, 248] width 68 height 7
type input "State Employees Credit Union"
type input "[STREET_ADDRESS]"
type input "[GEOGRAPHIC_DATA]"
select select "28"
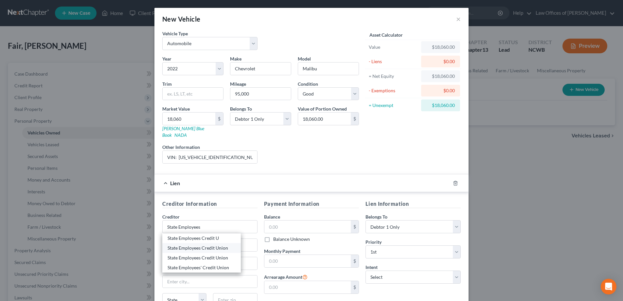
type input "28625"
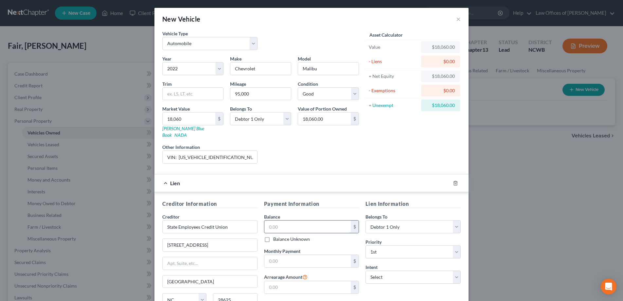
click at [273, 221] on input "text" at bounding box center [307, 227] width 87 height 12
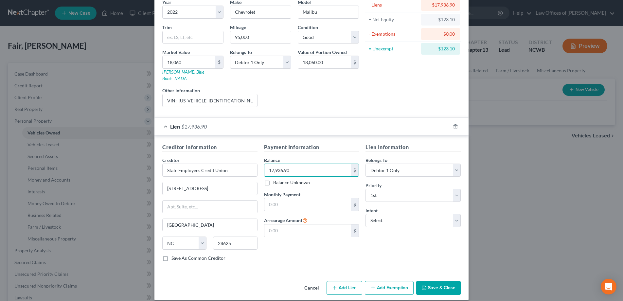
scroll to position [57, 0]
type input "17,936.90"
click at [293, 198] on input "text" at bounding box center [307, 204] width 87 height 12
type input "386.00"
click at [292, 224] on input "text" at bounding box center [307, 230] width 87 height 12
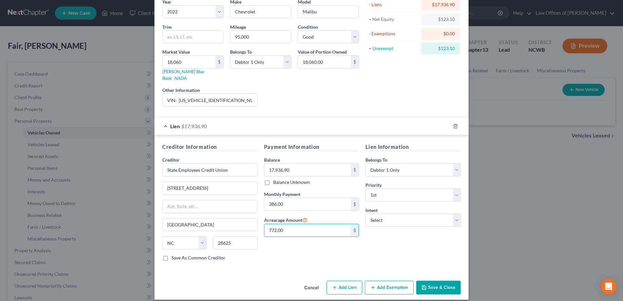
type input "772.00"
click at [423, 285] on icon "button" at bounding box center [424, 287] width 5 height 5
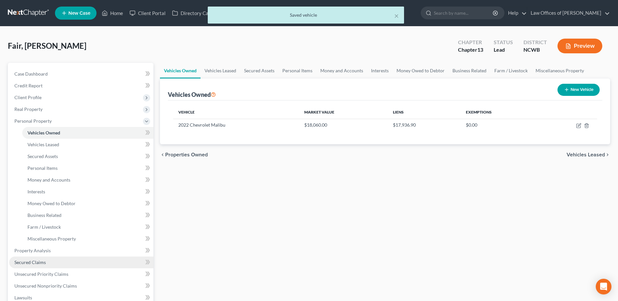
click at [34, 261] on span "Secured Claims" at bounding box center [29, 263] width 31 height 6
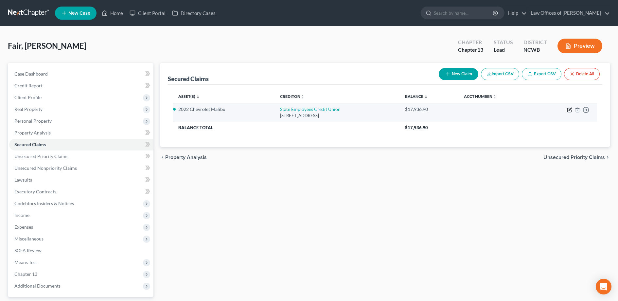
click at [569, 109] on icon "button" at bounding box center [569, 109] width 5 height 5
select select "28"
select select "2"
select select "0"
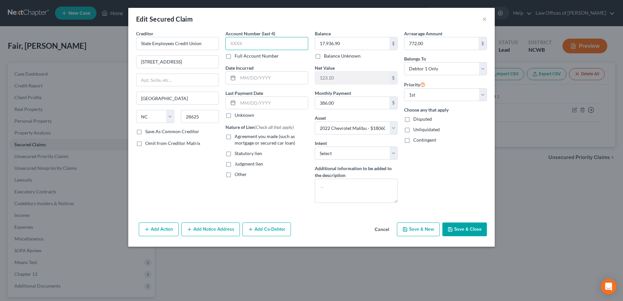
click at [233, 47] on input "text" at bounding box center [267, 43] width 83 height 13
type input "4505"
drag, startPoint x: 244, startPoint y: 76, endPoint x: 474, endPoint y: 39, distance: 233.1
click at [244, 76] on input "text" at bounding box center [273, 78] width 70 height 12
type input "[DATE]"
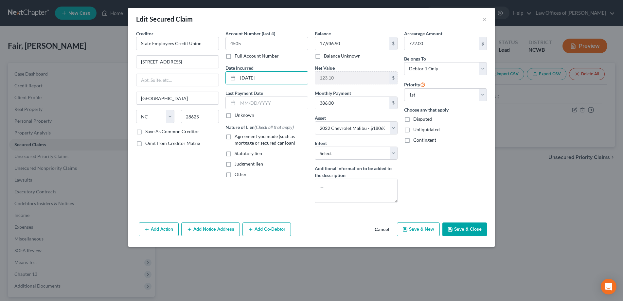
click at [461, 231] on button "Save & Close" at bounding box center [465, 230] width 45 height 14
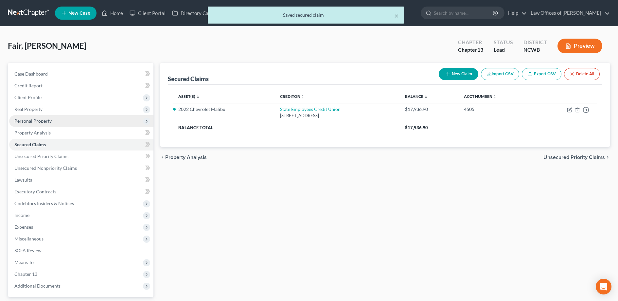
click at [27, 120] on span "Personal Property" at bounding box center [32, 121] width 37 height 6
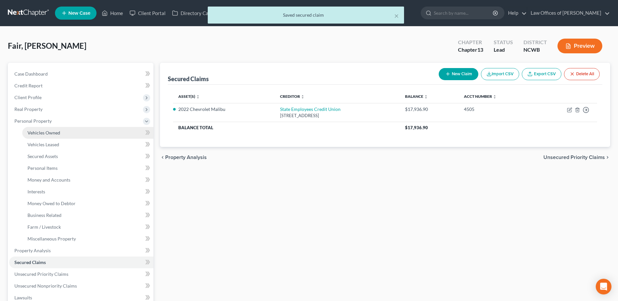
click at [38, 136] on link "Vehicles Owned" at bounding box center [87, 133] width 131 height 12
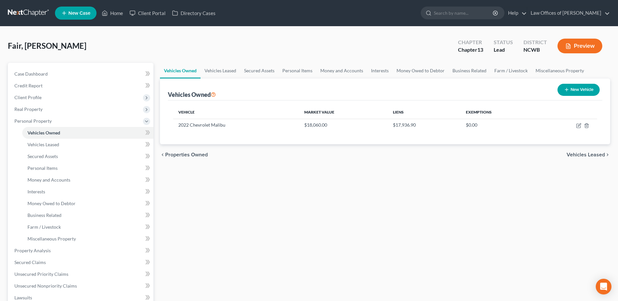
click at [578, 89] on button "New Vehicle" at bounding box center [579, 90] width 42 height 12
select select "0"
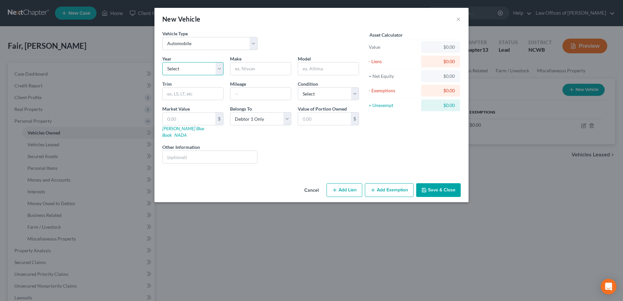
click at [184, 68] on select "Select 2026 2025 2024 2023 2022 2021 2020 2019 2018 2017 2016 2015 2014 2013 20…" at bounding box center [192, 68] width 61 height 13
select select "14"
click at [162, 62] on select "Select 2026 2025 2024 2023 2022 2021 2020 2019 2018 2017 2016 2015 2014 2013 20…" at bounding box center [192, 68] width 61 height 13
type input "Nissan"
click at [327, 66] on input "text" at bounding box center [328, 69] width 61 height 12
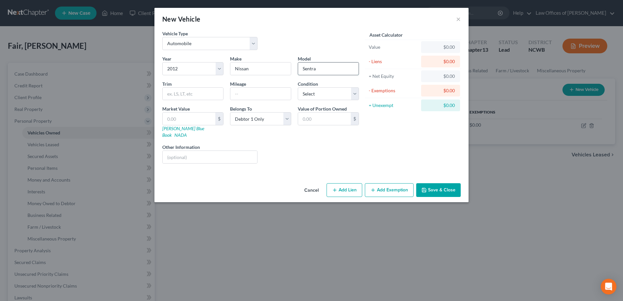
type input "Sentra"
type input "145,000"
drag, startPoint x: 313, startPoint y: 89, endPoint x: 313, endPoint y: 98, distance: 8.8
click at [313, 89] on select "Select Excellent Very Good Good Fair Poor" at bounding box center [328, 93] width 61 height 13
select select "2"
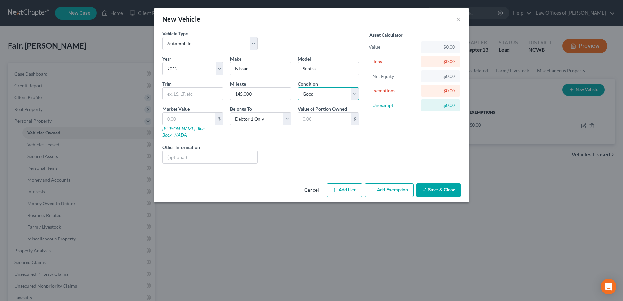
click at [298, 87] on select "Select Excellent Very Good Good Fair Poor" at bounding box center [328, 93] width 61 height 13
click at [437, 184] on button "Save & Close" at bounding box center [438, 190] width 45 height 14
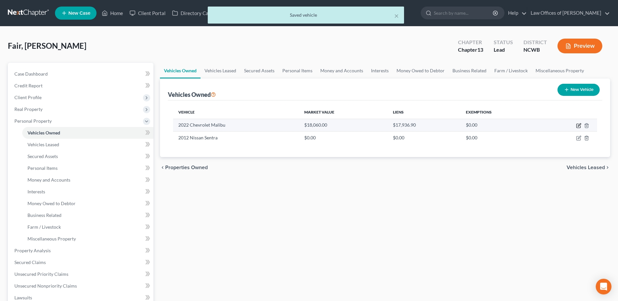
click at [578, 127] on icon "button" at bounding box center [578, 125] width 5 height 5
select select "0"
select select "4"
select select "2"
select select "0"
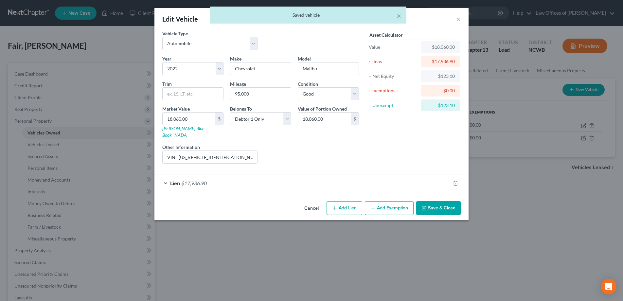
click at [432, 201] on button "Save & Close" at bounding box center [438, 208] width 45 height 14
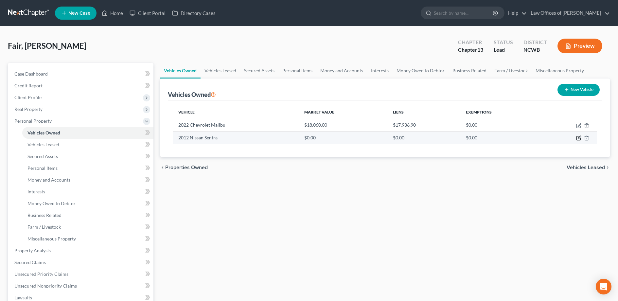
click at [580, 138] on icon "button" at bounding box center [579, 137] width 3 height 3
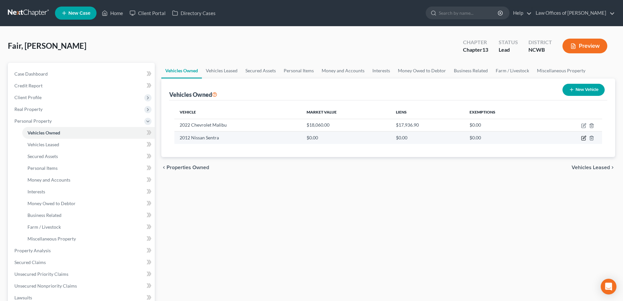
select select "0"
select select "14"
select select "2"
select select "0"
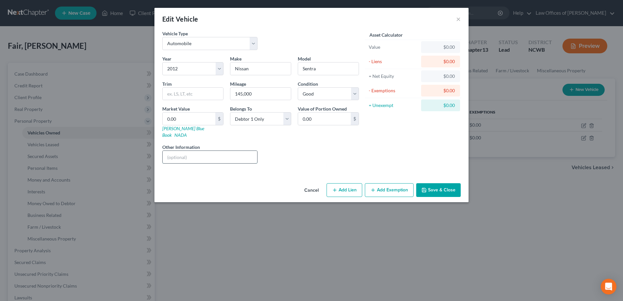
click at [230, 153] on input "text" at bounding box center [210, 157] width 95 height 12
click at [189, 151] on input "VIN:" at bounding box center [210, 157] width 95 height 12
click at [174, 130] on link "[PERSON_NAME] Blue Book" at bounding box center [183, 132] width 42 height 12
drag, startPoint x: 229, startPoint y: 147, endPoint x: 179, endPoint y: 154, distance: 50.3
click at [179, 154] on input "VIN: 3N1AB6AP7CL71780" at bounding box center [210, 157] width 95 height 12
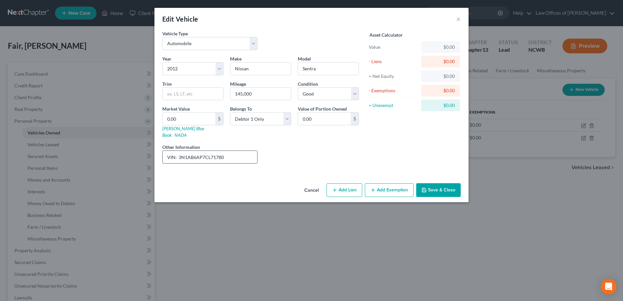
click at [219, 152] on input "VIN: 3N1AB6AP7CL71780" at bounding box center [210, 157] width 95 height 12
type input "VIN: [US_VEHICLE_IDENTIFICATION_NUMBER]"
click at [199, 121] on input "0.00" at bounding box center [189, 119] width 53 height 12
type input "7"
type input "7.00"
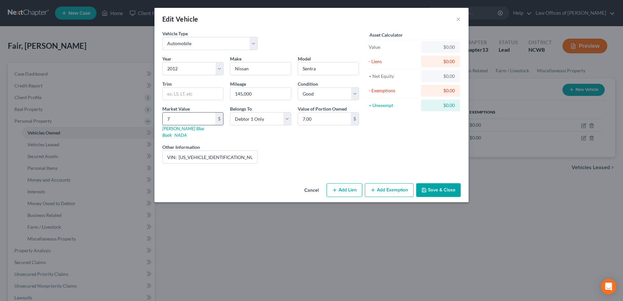
type input "70"
type input "70.00"
type input "707"
type input "707.00"
type input "7075"
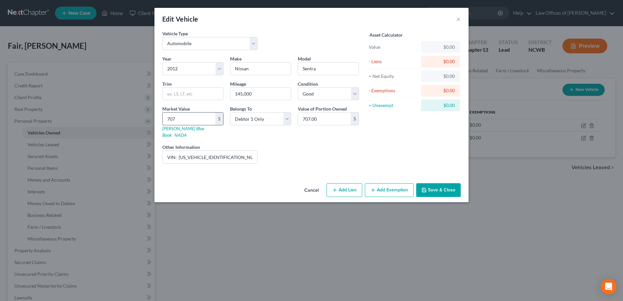
type input "7,075.00"
type input "7,075"
click at [234, 155] on input "VIN: [US_VEHICLE_IDENTIFICATION_NUMBER]" at bounding box center [210, 157] width 95 height 12
type input "VIN: [US_VEHICLE_IDENTIFICATION_NUMBER], JD Power Average Retail Value Listed"
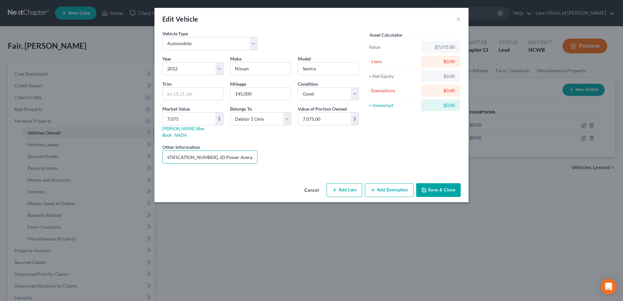
click at [435, 183] on button "Save & Close" at bounding box center [438, 190] width 45 height 14
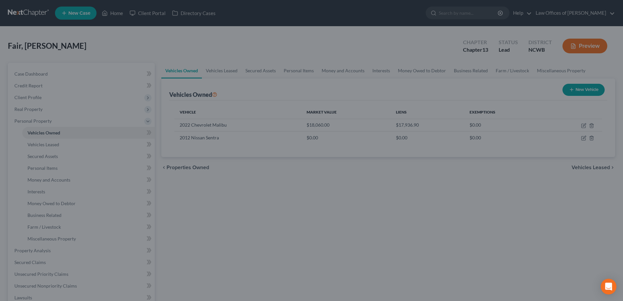
scroll to position [0, 0]
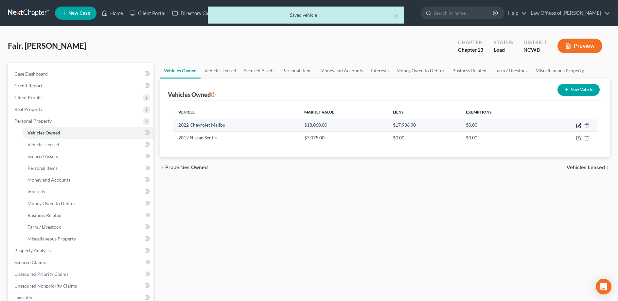
click at [578, 126] on icon "button" at bounding box center [579, 124] width 3 height 3
select select "0"
select select "4"
select select "2"
select select "0"
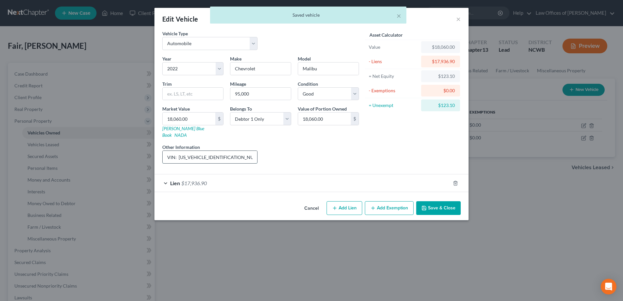
click at [210, 153] on input "VIN: [US_VEHICLE_IDENTIFICATION_NUMBER], JD Power Average Retail" at bounding box center [210, 157] width 95 height 12
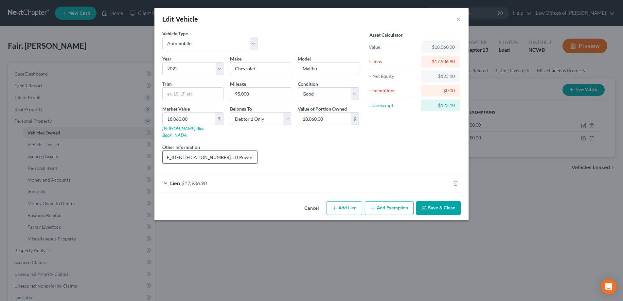
scroll to position [0, 38]
type input "VIN: [US_VEHICLE_IDENTIFICATION_NUMBER], JD Power Average Retail Listed"
click at [434, 205] on button "Save & Close" at bounding box center [438, 208] width 45 height 14
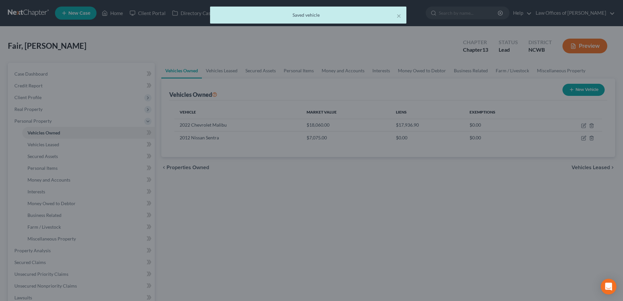
scroll to position [0, 0]
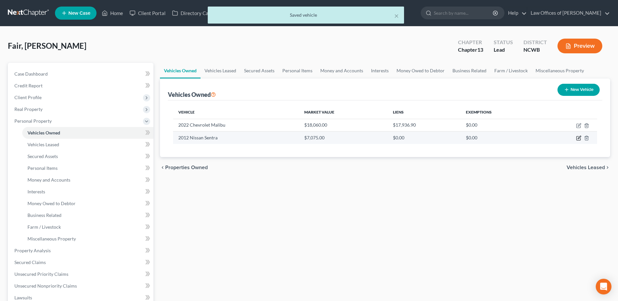
click at [579, 139] on icon "button" at bounding box center [579, 137] width 3 height 3
select select "0"
select select "14"
select select "2"
select select "0"
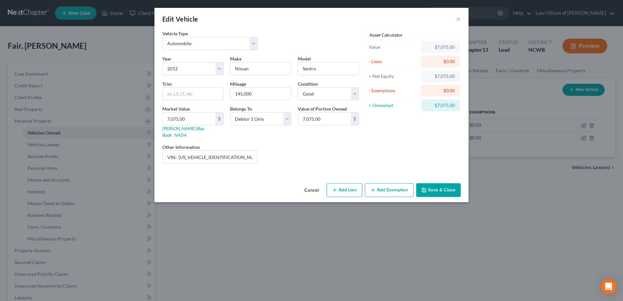
click at [348, 183] on button "Add Lien" at bounding box center [345, 190] width 36 height 14
select select "0"
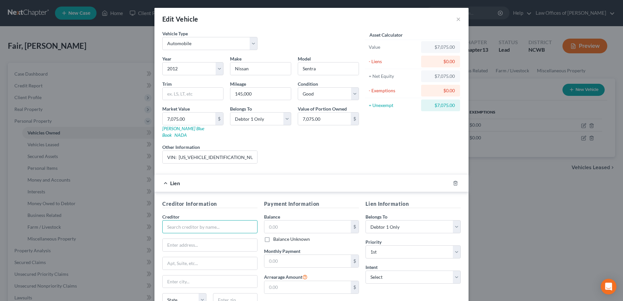
click at [201, 222] on input "text" at bounding box center [209, 226] width 95 height 13
type input "State Employees' Credit Union"
click at [180, 235] on div "State Employees' Credit Union" at bounding box center [202, 238] width 68 height 7
type input "P.O. Box 25279"
type input "[GEOGRAPHIC_DATA]"
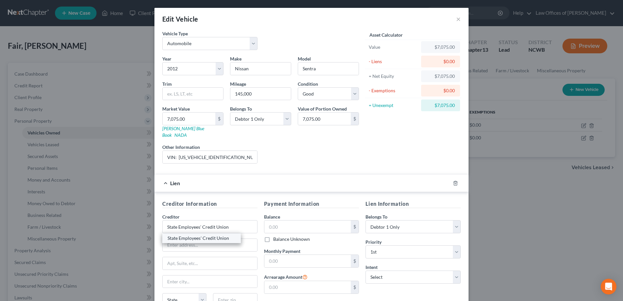
select select "28"
type input "27611"
click at [289, 221] on input "text" at bounding box center [307, 227] width 87 height 12
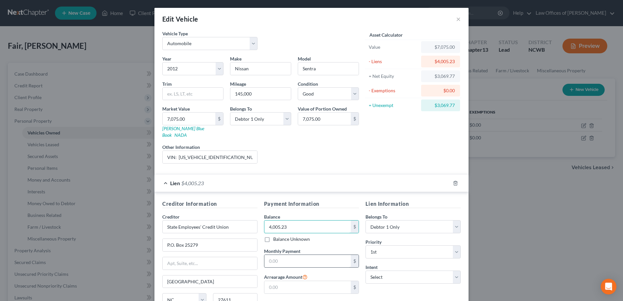
type input "4,005.23"
click at [318, 258] on input "text" at bounding box center [307, 261] width 87 height 12
type input "203"
drag, startPoint x: 324, startPoint y: 286, endPoint x: 575, endPoint y: 250, distance: 253.9
click at [324, 286] on input "text" at bounding box center [307, 287] width 87 height 12
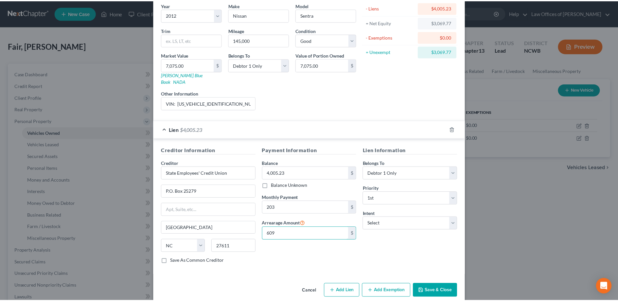
scroll to position [57, 0]
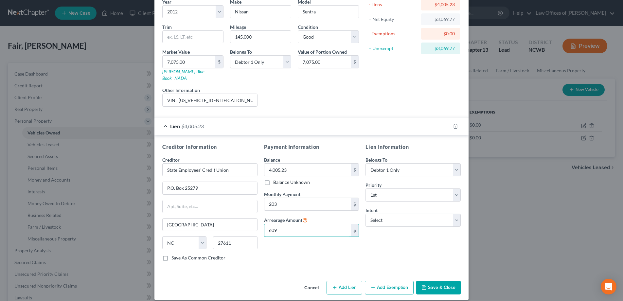
type input "609"
click at [432, 281] on button "Save & Close" at bounding box center [438, 288] width 45 height 14
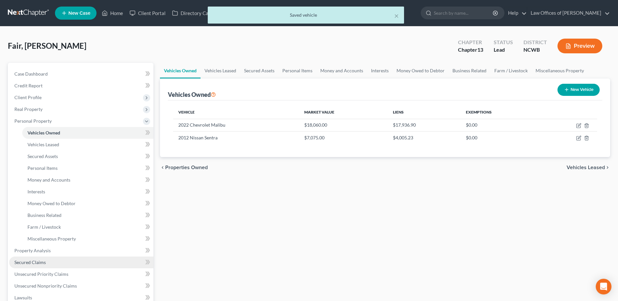
click at [36, 261] on span "Secured Claims" at bounding box center [29, 263] width 31 height 6
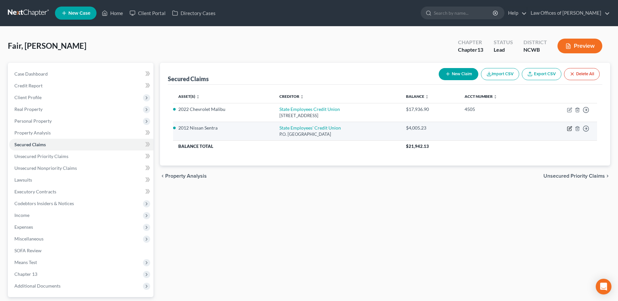
click at [569, 129] on icon "button" at bounding box center [570, 127] width 3 height 3
select select "28"
select select "3"
select select "0"
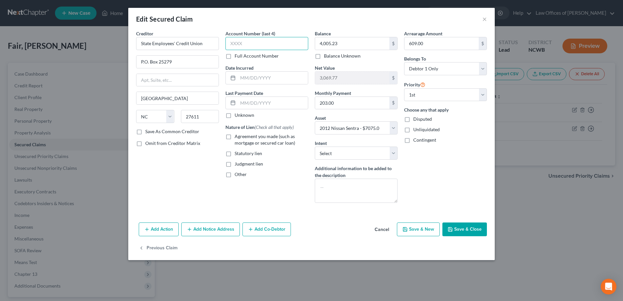
click at [264, 43] on input "text" at bounding box center [267, 43] width 83 height 13
type input "4504"
click at [259, 81] on input "text" at bounding box center [273, 78] width 70 height 12
type input "[DATE]"
click at [462, 230] on button "Save & Close" at bounding box center [465, 230] width 45 height 14
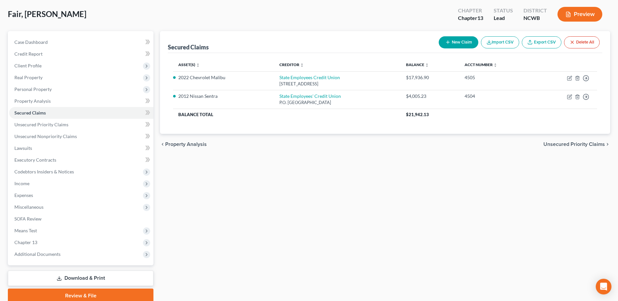
scroll to position [33, 0]
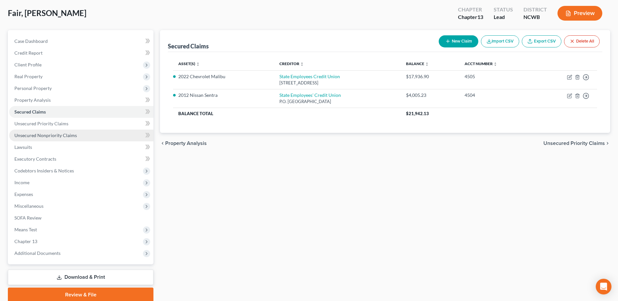
click at [58, 136] on span "Unsecured Nonpriority Claims" at bounding box center [45, 136] width 63 height 6
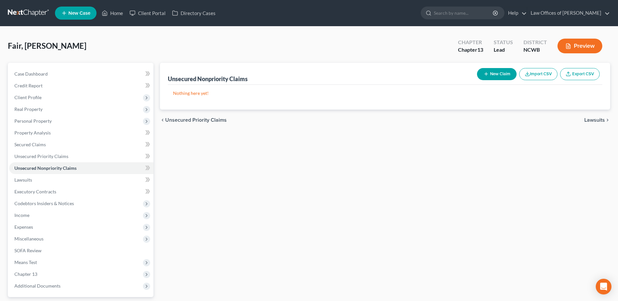
click at [510, 73] on button "New Claim" at bounding box center [497, 74] width 40 height 12
select select "0"
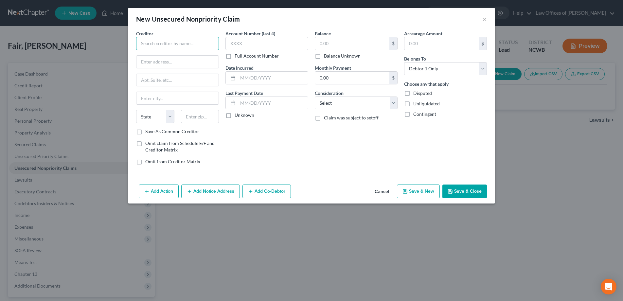
click at [171, 44] on input "text" at bounding box center [177, 43] width 83 height 13
type input "Lendmark"
type input "[STREET_ADDRESS]"
type input "S"
type input "[GEOGRAPHIC_DATA]"
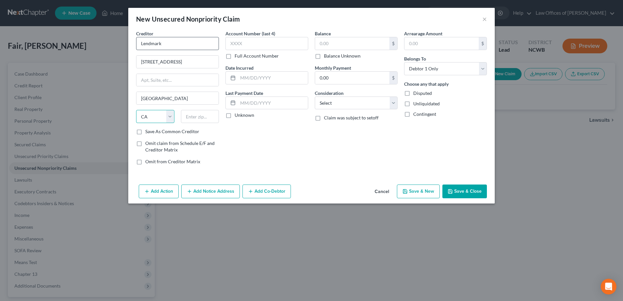
select select "28"
type input "28625"
click at [258, 45] on input "text" at bounding box center [267, 43] width 83 height 13
type input "1956"
click at [345, 45] on input "text" at bounding box center [352, 43] width 74 height 12
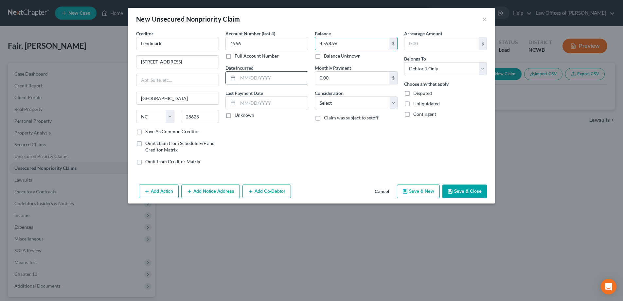
type input "4,598.96"
click at [265, 81] on input "text" at bounding box center [273, 78] width 70 height 12
click at [329, 105] on select "Select Cable / Satellite Services Collection Agency Credit Card Debt Debt Couns…" at bounding box center [356, 103] width 83 height 13
select select "2"
click at [315, 97] on select "Select Cable / Satellite Services Collection Agency Credit Card Debt Debt Couns…" at bounding box center [356, 103] width 83 height 13
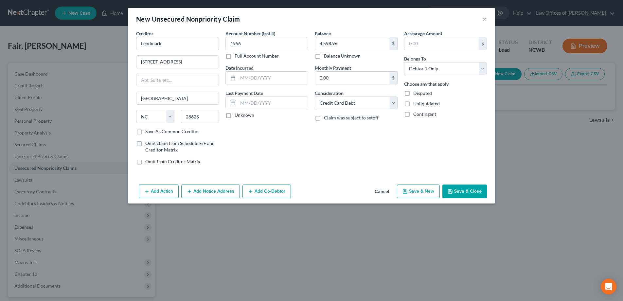
click at [465, 192] on button "Save & Close" at bounding box center [465, 192] width 45 height 14
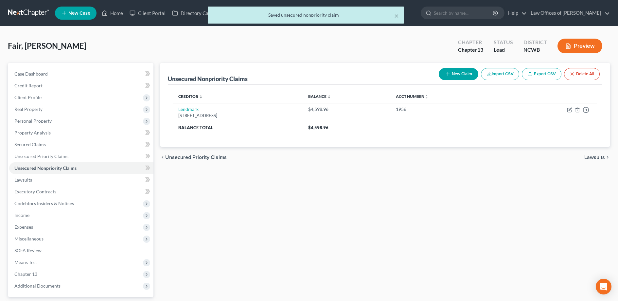
click at [455, 76] on button "New Claim" at bounding box center [459, 74] width 40 height 12
select select "0"
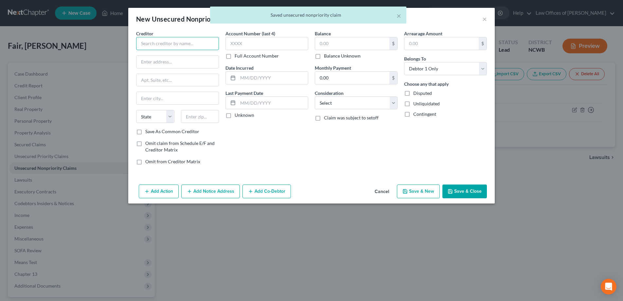
click at [167, 39] on input "text" at bounding box center [177, 43] width 83 height 13
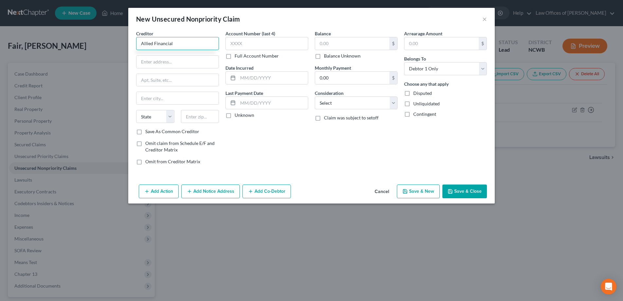
type input "Allied Financial"
type input "[STREET_ADDRESS]"
type input "[GEOGRAPHIC_DATA]"
select select "28"
type input "27028"
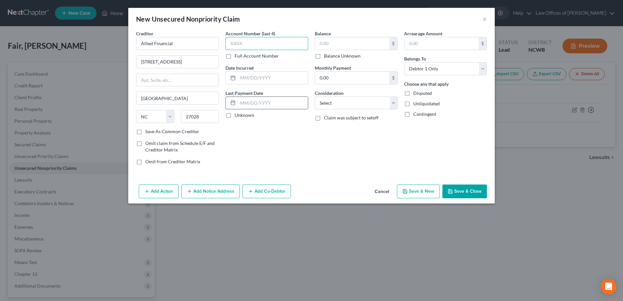
drag, startPoint x: 255, startPoint y: 44, endPoint x: 226, endPoint y: 102, distance: 65.3
click at [242, 52] on div "Account Number (last 4) Full Account Number" at bounding box center [267, 44] width 83 height 29
type input "0412"
click at [319, 42] on input "text" at bounding box center [352, 43] width 74 height 12
type input "1,974.20"
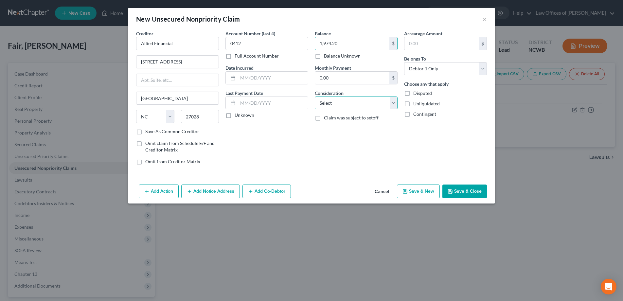
click at [330, 104] on select "Select Cable / Satellite Services Collection Agency Credit Card Debt Debt Couns…" at bounding box center [356, 103] width 83 height 13
select select "2"
click at [315, 97] on select "Select Cable / Satellite Services Collection Agency Credit Card Debt Debt Couns…" at bounding box center [356, 103] width 83 height 13
click at [447, 189] on button "Save & Close" at bounding box center [465, 192] width 45 height 14
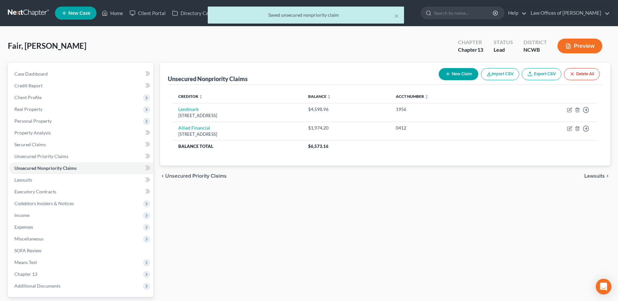
click at [458, 72] on button "New Claim" at bounding box center [459, 74] width 40 height 12
select select "0"
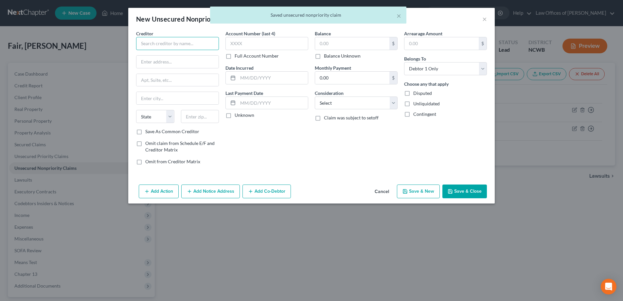
click at [200, 47] on input "text" at bounding box center [177, 43] width 83 height 13
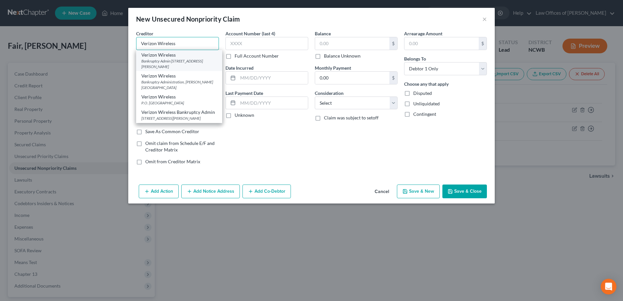
type input "Verizon Wireless"
click at [167, 64] on div "Bankruptcy Admin [STREET_ADDRESS][PERSON_NAME]" at bounding box center [179, 63] width 76 height 11
type input "Bankruptcy Admin"
type input "[STREET_ADDRESS]"
type input "Saint [PERSON_NAME]"
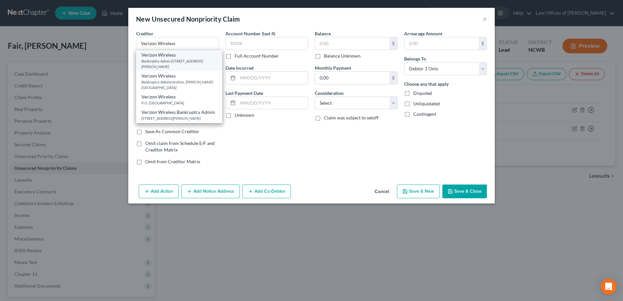
select select "26"
type input "63304"
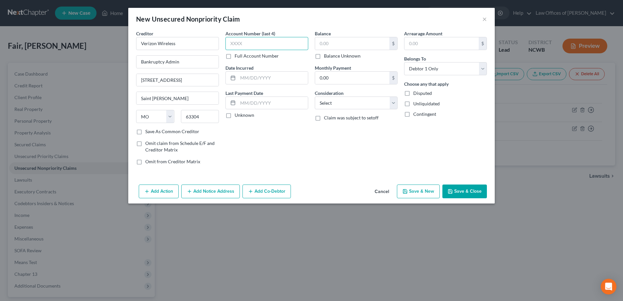
click at [297, 41] on input "text" at bounding box center [267, 43] width 83 height 13
type input "XXXX"
click at [320, 46] on input "text" at bounding box center [352, 43] width 74 height 12
type input "651"
click at [336, 102] on select "Select Cable / Satellite Services Collection Agency Credit Card Debt Debt Couns…" at bounding box center [356, 103] width 83 height 13
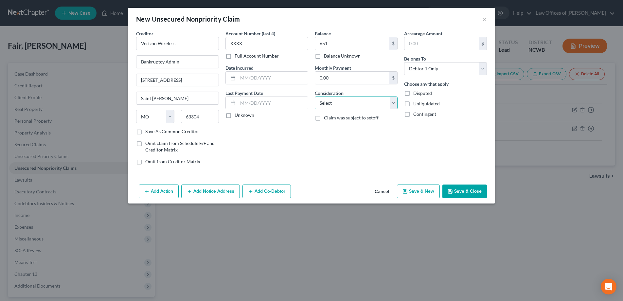
select select "19"
click at [315, 97] on select "Select Cable / Satellite Services Collection Agency Credit Card Debt Debt Couns…" at bounding box center [356, 103] width 83 height 13
click at [454, 191] on button "Save & Close" at bounding box center [465, 192] width 45 height 14
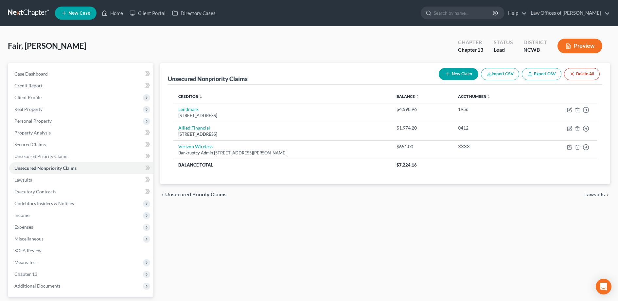
click at [452, 77] on button "New Claim" at bounding box center [459, 74] width 40 height 12
select select "0"
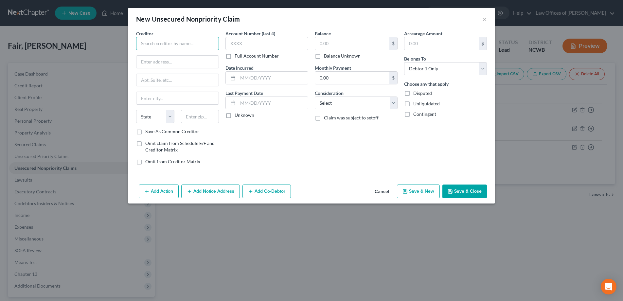
click at [171, 45] on input "text" at bounding box center [177, 43] width 83 height 13
type input "State Employees Credit Union"
type input "[STREET_ADDRESS]"
type input "[GEOGRAPHIC_DATA]"
select select "28"
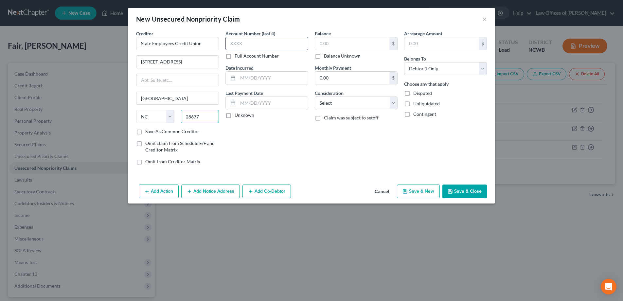
type input "28677"
click at [230, 39] on input "text" at bounding box center [267, 43] width 83 height 13
type input "XXXX"
click at [341, 46] on input "text" at bounding box center [352, 43] width 74 height 12
type input "3,098.18"
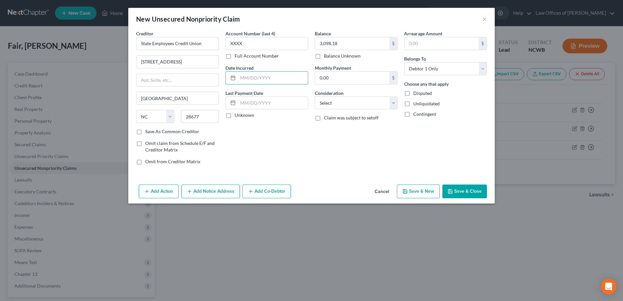
drag, startPoint x: 245, startPoint y: 80, endPoint x: 615, endPoint y: 125, distance: 372.3
click at [245, 80] on input "text" at bounding box center [273, 78] width 70 height 12
type input "[DATE]"
click at [346, 102] on select "Select Cable / Satellite Services Collection Agency Credit Card Debt Debt Couns…" at bounding box center [356, 103] width 83 height 13
select select "10"
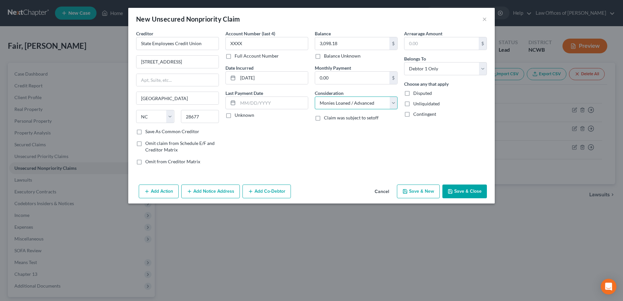
click at [315, 97] on select "Select Cable / Satellite Services Collection Agency Credit Card Debt Debt Couns…" at bounding box center [356, 103] width 83 height 13
click at [456, 193] on button "Save & Close" at bounding box center [465, 192] width 45 height 14
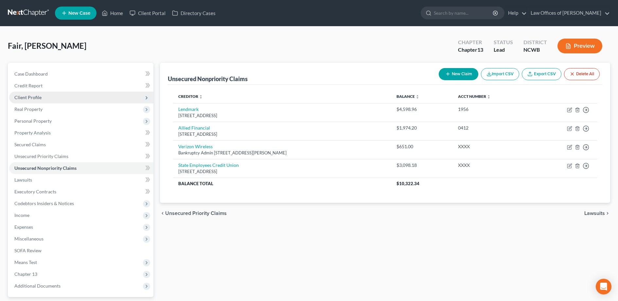
click at [24, 99] on span "Client Profile" at bounding box center [27, 98] width 27 height 6
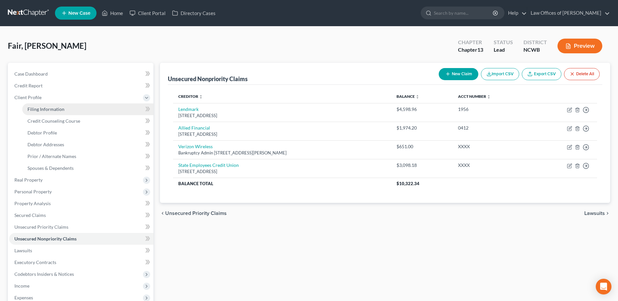
click at [30, 108] on span "Filing Information" at bounding box center [45, 109] width 37 height 6
select select "1"
select select "0"
select select "3"
select select "59"
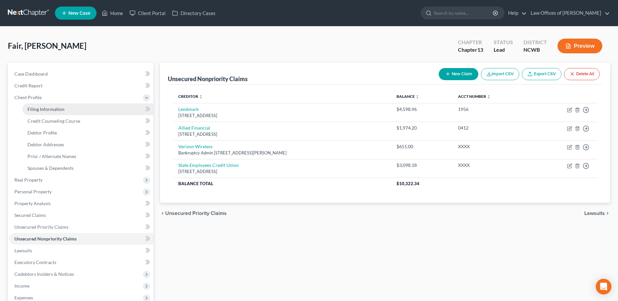
select select "28"
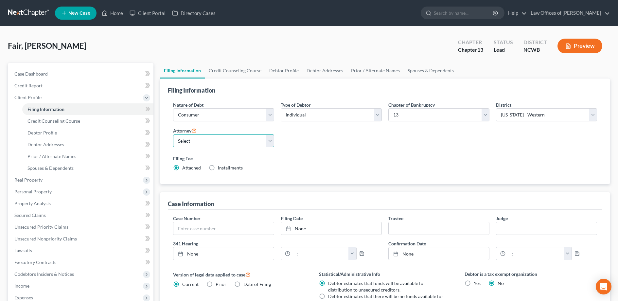
click at [193, 141] on select "Select F. [PERSON_NAME] - NCWB [PERSON_NAME] - [GEOGRAPHIC_DATA]" at bounding box center [223, 141] width 101 height 13
select select "1"
click at [173, 135] on select "Select F. [PERSON_NAME] - NCWB [PERSON_NAME] - [GEOGRAPHIC_DATA]" at bounding box center [223, 141] width 101 height 13
click at [276, 68] on link "Debtor Profile" at bounding box center [283, 71] width 37 height 16
select select "0"
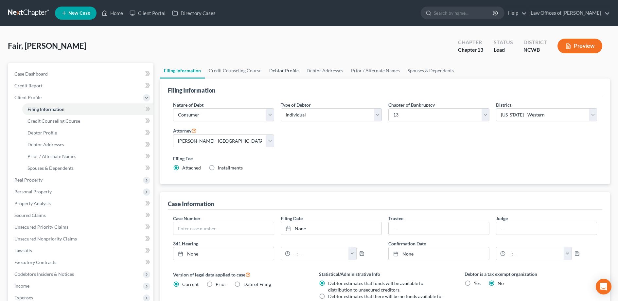
select select "0"
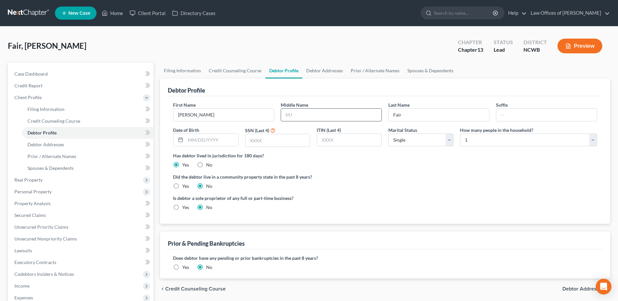
click at [291, 117] on input "text" at bounding box center [331, 115] width 100 height 12
click at [301, 119] on input "text" at bounding box center [331, 115] width 100 height 12
type input "[PERSON_NAME]"
click at [280, 144] on input "text" at bounding box center [277, 140] width 64 height 12
type input "1489"
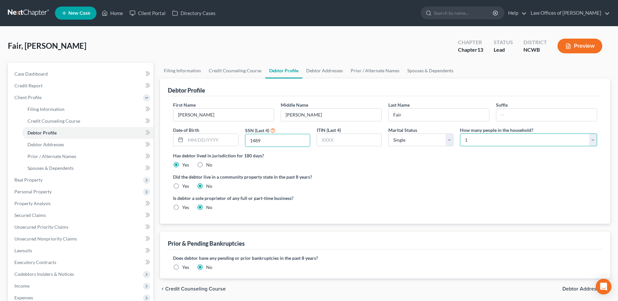
click at [465, 139] on select "Select 1 2 3 4 5 6 7 8 9 10 11 12 13 14 15 16 17 18 19 20" at bounding box center [528, 140] width 137 height 13
select select "3"
click at [460, 134] on select "Select 1 2 3 4 5 6 7 8 9 10 11 12 13 14 15 16 17 18 19 20" at bounding box center [528, 140] width 137 height 13
click at [314, 69] on link "Debtor Addresses" at bounding box center [324, 71] width 45 height 16
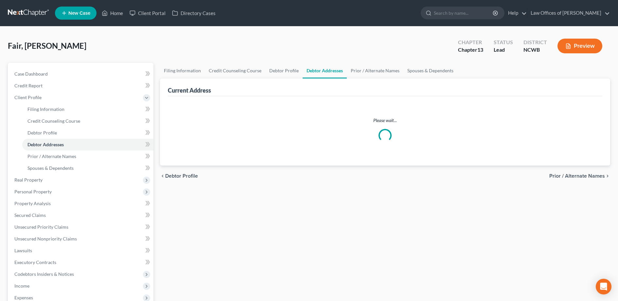
select select "0"
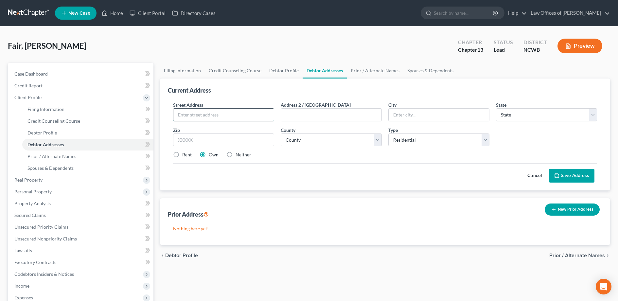
click at [246, 118] on input "text" at bounding box center [223, 115] width 100 height 12
type input "125 Fortunes Trail"
type input "[GEOGRAPHIC_DATA]"
select select "28"
type input "28625"
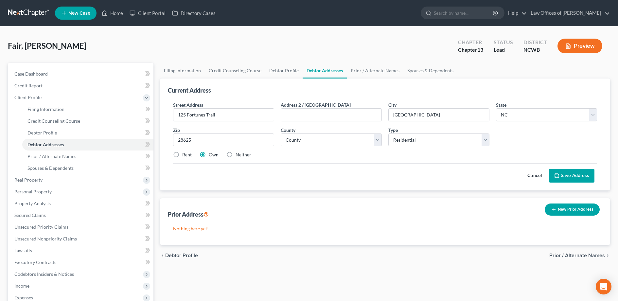
click at [182, 155] on label "Rent" at bounding box center [186, 155] width 9 height 7
click at [185, 155] on input "Rent" at bounding box center [187, 154] width 4 height 4
radio input "true"
click at [187, 70] on link "Filing Information" at bounding box center [182, 71] width 45 height 16
select select "1"
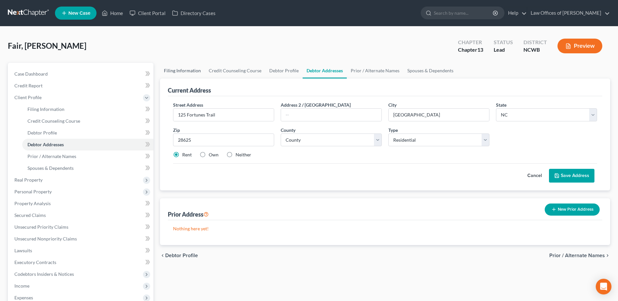
select select "0"
select select "3"
select select "59"
select select "1"
select select "28"
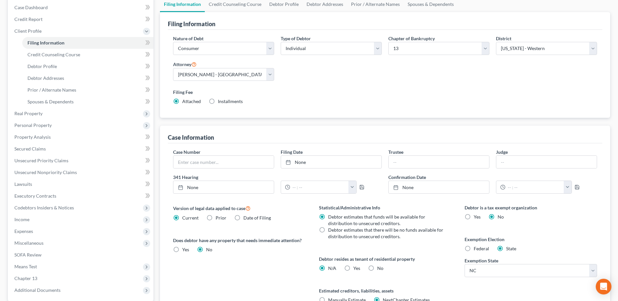
scroll to position [98, 0]
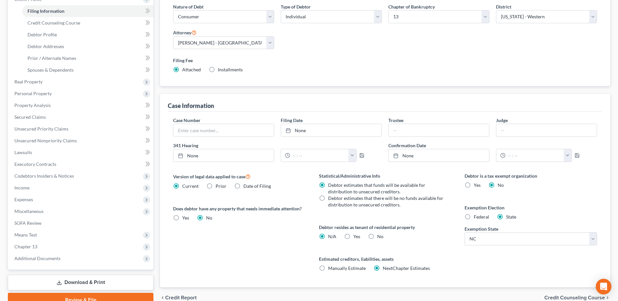
click at [354, 237] on label "Yes Yes" at bounding box center [357, 236] width 7 height 7
click at [356, 237] on input "Yes Yes" at bounding box center [358, 235] width 4 height 4
radio input "true"
radio input "false"
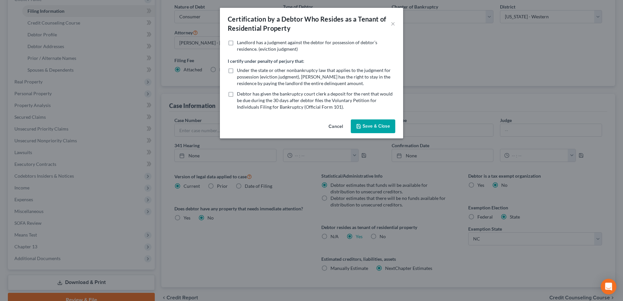
click at [372, 125] on button "Save & Close" at bounding box center [373, 126] width 45 height 14
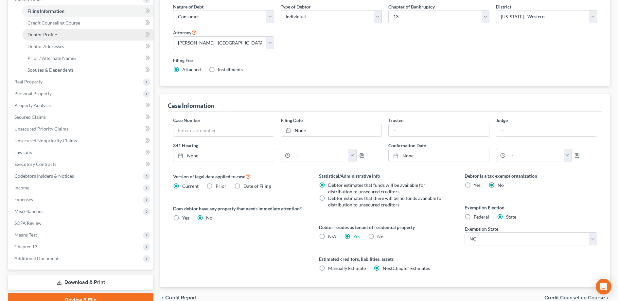
click at [43, 36] on span "Debtor Profile" at bounding box center [41, 35] width 29 height 6
select select "0"
select select "3"
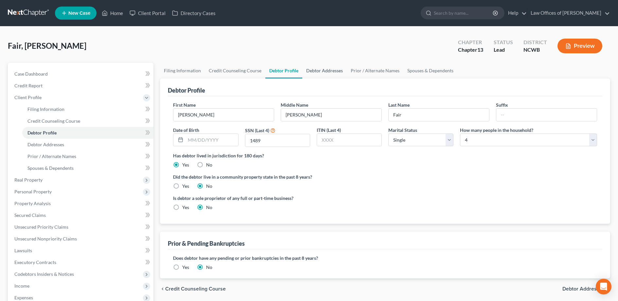
click at [325, 74] on link "Debtor Addresses" at bounding box center [324, 71] width 45 height 16
select select "0"
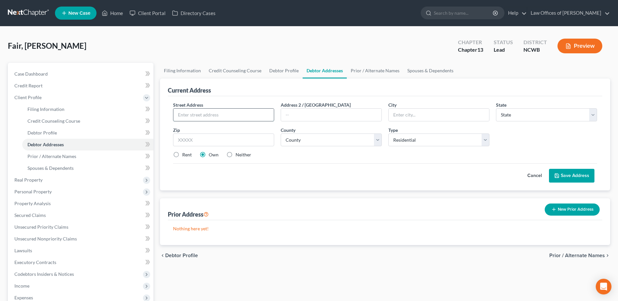
click at [216, 116] on input "text" at bounding box center [223, 115] width 100 height 12
type input "125 Fortunes Trail"
type input "[GEOGRAPHIC_DATA]"
select select "28"
type input "28625"
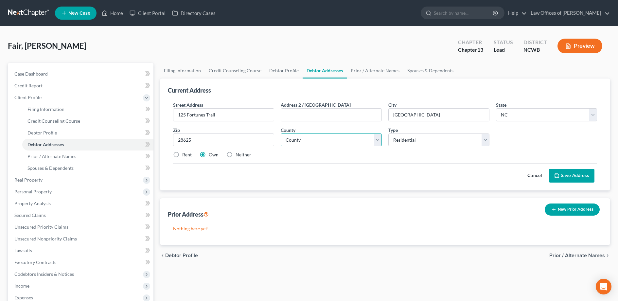
click at [339, 140] on select "County [GEOGRAPHIC_DATA] [GEOGRAPHIC_DATA] [GEOGRAPHIC_DATA] [GEOGRAPHIC_DATA] …" at bounding box center [331, 140] width 101 height 13
select select "48"
click at [281, 134] on select "County [GEOGRAPHIC_DATA] [GEOGRAPHIC_DATA] [GEOGRAPHIC_DATA] [GEOGRAPHIC_DATA] …" at bounding box center [331, 140] width 101 height 13
click at [568, 173] on button "Save Address" at bounding box center [571, 176] width 45 height 14
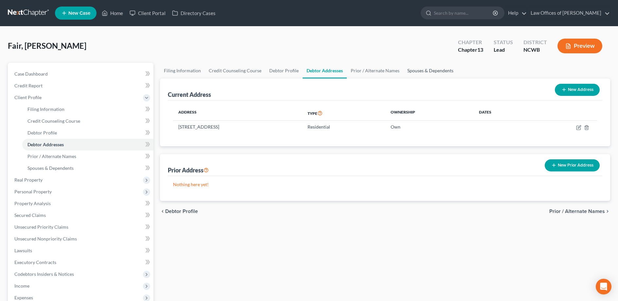
click at [411, 70] on link "Spouses & Dependents" at bounding box center [431, 71] width 54 height 16
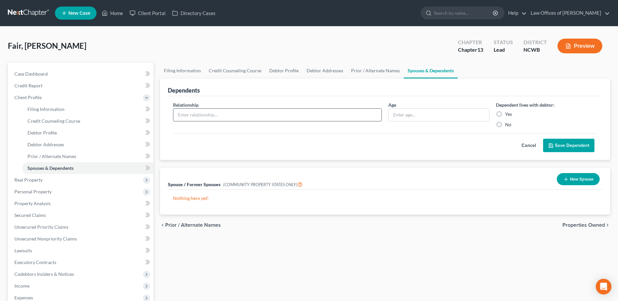
click at [343, 115] on input "text" at bounding box center [277, 115] width 208 height 12
type input "Son"
click at [403, 113] on input "text" at bounding box center [439, 115] width 100 height 12
drag, startPoint x: 330, startPoint y: 117, endPoint x: 377, endPoint y: 118, distance: 47.1
click at [330, 117] on input "Son" at bounding box center [277, 115] width 208 height 12
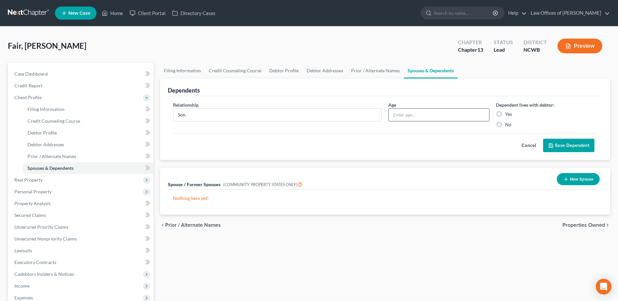
click at [438, 118] on input "text" at bounding box center [439, 115] width 100 height 12
type input "16"
click at [505, 114] on label "Yes" at bounding box center [508, 114] width 7 height 7
click at [508, 114] on input "Yes" at bounding box center [510, 113] width 4 height 4
click at [572, 144] on button "Save Dependent" at bounding box center [568, 146] width 51 height 14
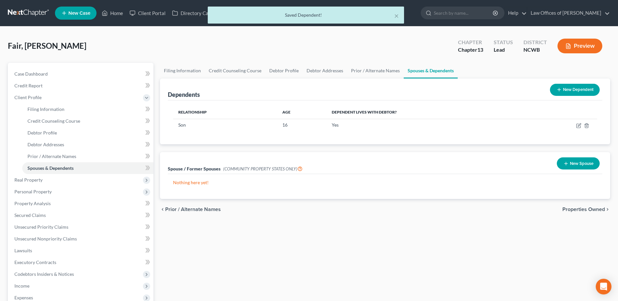
click at [581, 90] on button "New Dependent" at bounding box center [575, 90] width 50 height 12
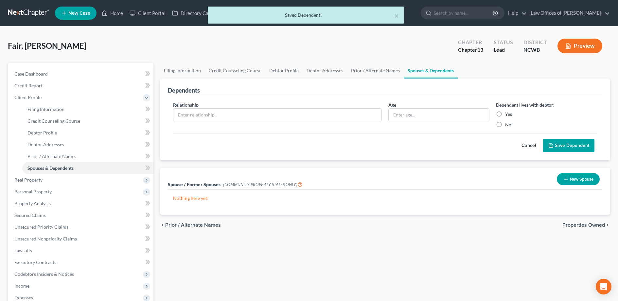
click at [263, 121] on div "Relationship *" at bounding box center [277, 114] width 215 height 27
click at [265, 116] on input "text" at bounding box center [277, 115] width 208 height 12
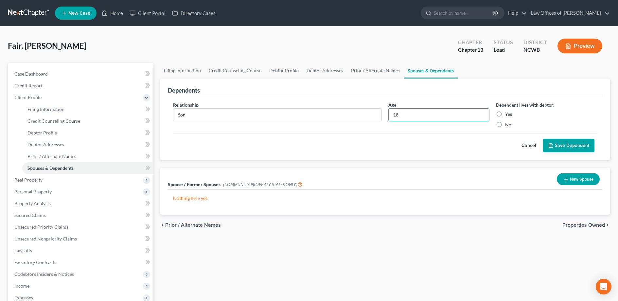
click at [505, 115] on label "Yes" at bounding box center [508, 114] width 7 height 7
click at [508, 115] on input "Yes" at bounding box center [510, 113] width 4 height 4
click at [422, 118] on input "18" at bounding box center [439, 115] width 100 height 12
click at [560, 144] on button "Save Dependent" at bounding box center [568, 146] width 51 height 14
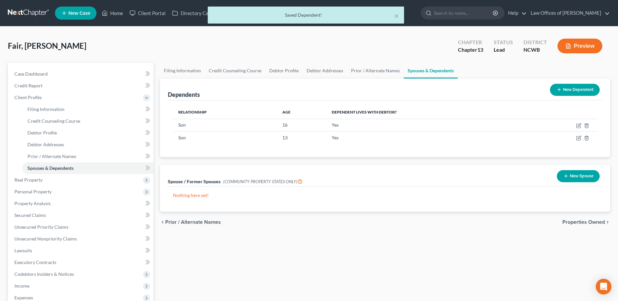
click at [560, 89] on icon at bounding box center [559, 89] width 5 height 5
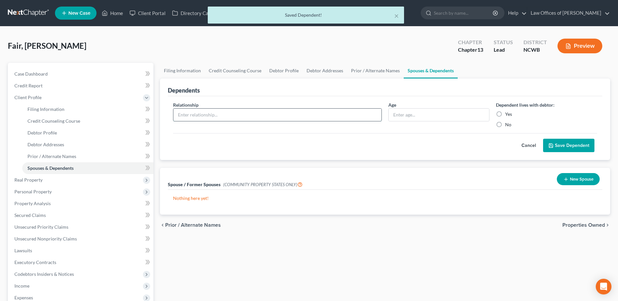
click at [233, 120] on input "text" at bounding box center [277, 115] width 208 height 12
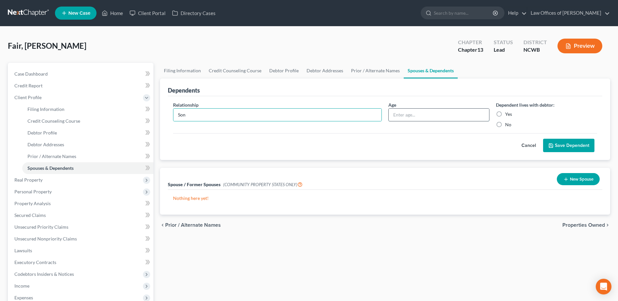
click at [420, 116] on input "text" at bounding box center [439, 115] width 100 height 12
click at [505, 113] on label "Yes" at bounding box center [508, 114] width 7 height 7
click at [508, 113] on input "Yes" at bounding box center [510, 113] width 4 height 4
click at [553, 144] on icon "submit" at bounding box center [551, 146] width 4 height 4
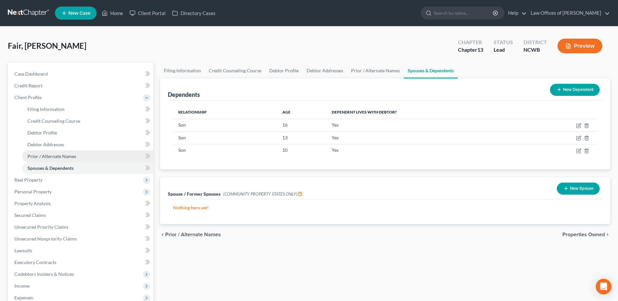
click at [52, 156] on span "Prior / Alternate Names" at bounding box center [51, 157] width 49 height 6
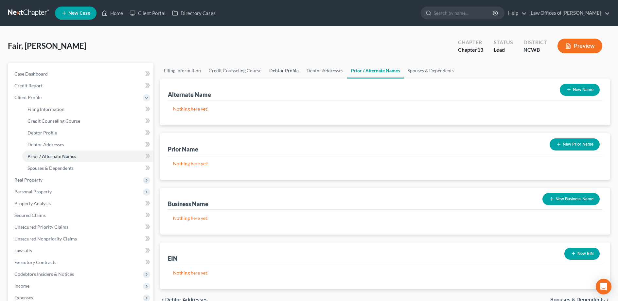
click at [270, 68] on link "Debtor Profile" at bounding box center [283, 71] width 37 height 16
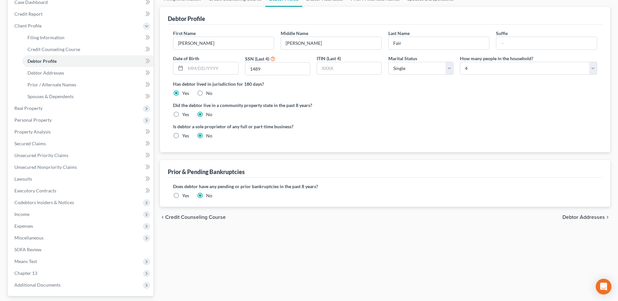
scroll to position [129, 0]
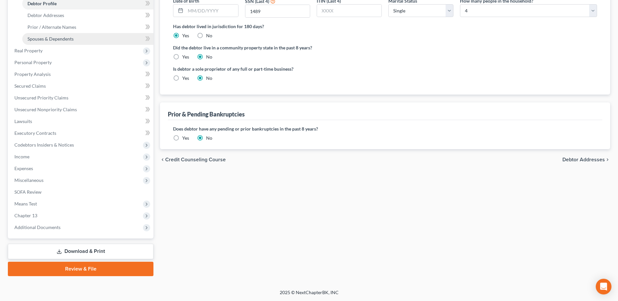
click at [62, 38] on span "Spouses & Dependents" at bounding box center [50, 39] width 46 height 6
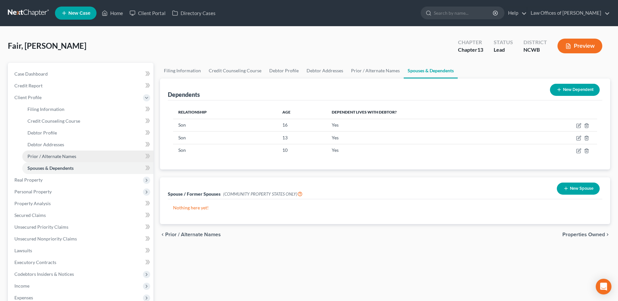
click at [48, 156] on span "Prior / Alternate Names" at bounding box center [51, 157] width 49 height 6
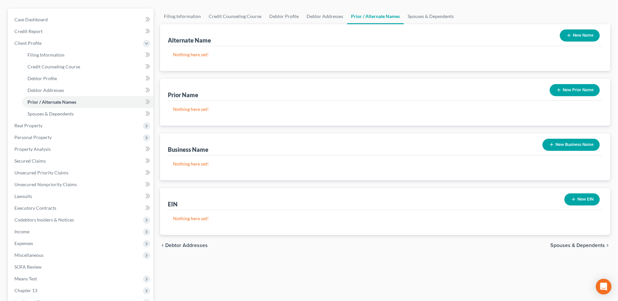
scroll to position [33, 0]
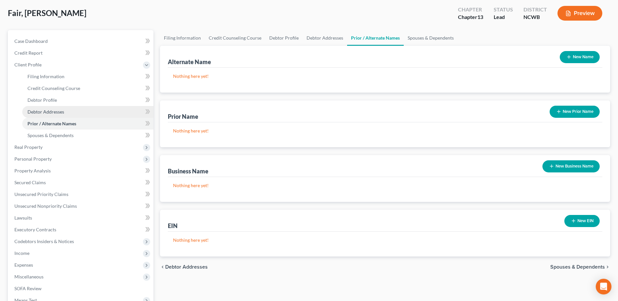
click at [55, 110] on span "Debtor Addresses" at bounding box center [45, 112] width 37 height 6
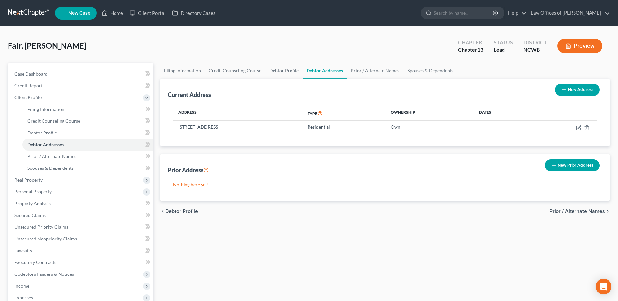
click at [561, 166] on button "New Prior Address" at bounding box center [572, 165] width 55 height 12
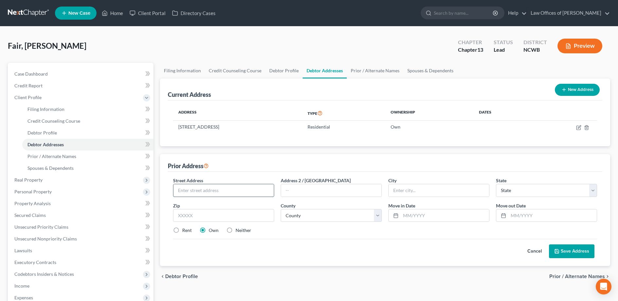
click at [228, 189] on input "text" at bounding box center [223, 190] width 100 height 12
click at [305, 218] on select "County [GEOGRAPHIC_DATA] [GEOGRAPHIC_DATA] [GEOGRAPHIC_DATA] [GEOGRAPHIC_DATA] …" at bounding box center [331, 215] width 101 height 13
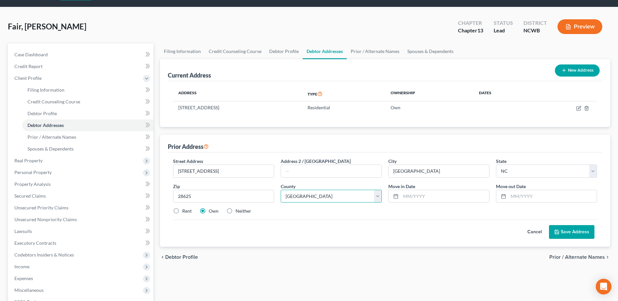
scroll to position [33, 0]
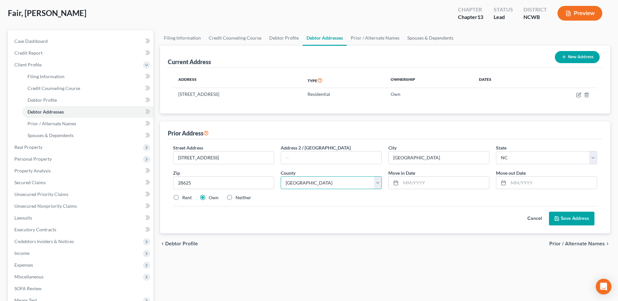
click at [297, 182] on select "County [GEOGRAPHIC_DATA] [GEOGRAPHIC_DATA] [GEOGRAPHIC_DATA] [GEOGRAPHIC_DATA] …" at bounding box center [331, 182] width 101 height 13
click at [281, 176] on select "County [GEOGRAPHIC_DATA] [GEOGRAPHIC_DATA] [GEOGRAPHIC_DATA] [GEOGRAPHIC_DATA] …" at bounding box center [331, 182] width 101 height 13
drag, startPoint x: 439, startPoint y: 185, endPoint x: 417, endPoint y: 181, distance: 22.9
click at [439, 185] on input "text" at bounding box center [445, 183] width 88 height 12
click at [182, 198] on label "Rent" at bounding box center [186, 197] width 9 height 7
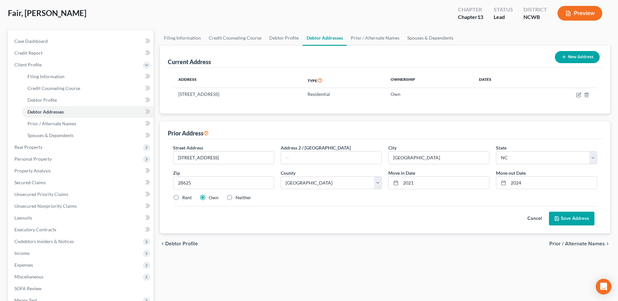
click at [185, 198] on input "Rent" at bounding box center [187, 196] width 4 height 4
click at [586, 218] on button "Save Address" at bounding box center [571, 219] width 45 height 14
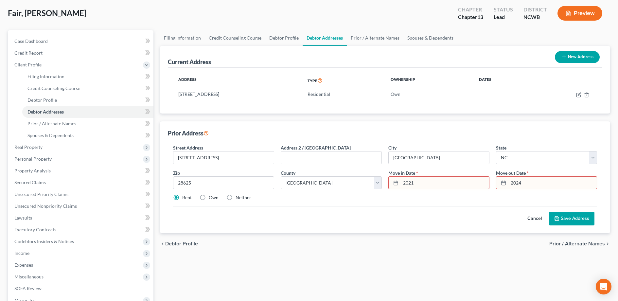
click at [432, 179] on input "2021" at bounding box center [445, 183] width 88 height 12
drag, startPoint x: 432, startPoint y: 179, endPoint x: 386, endPoint y: 179, distance: 46.5
click at [386, 179] on div "Move in Date * 2021" at bounding box center [439, 180] width 108 height 20
drag, startPoint x: 545, startPoint y: 187, endPoint x: 503, endPoint y: 187, distance: 41.9
click at [503, 187] on div "2024" at bounding box center [546, 182] width 101 height 13
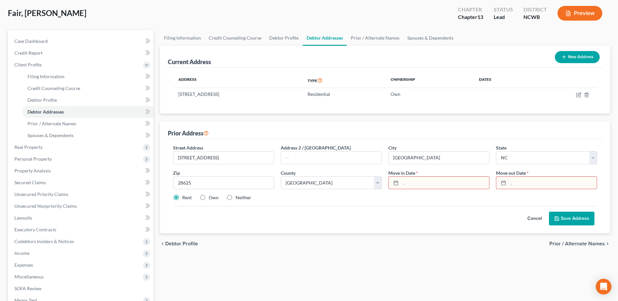
click at [569, 220] on button "Save Address" at bounding box center [571, 219] width 45 height 14
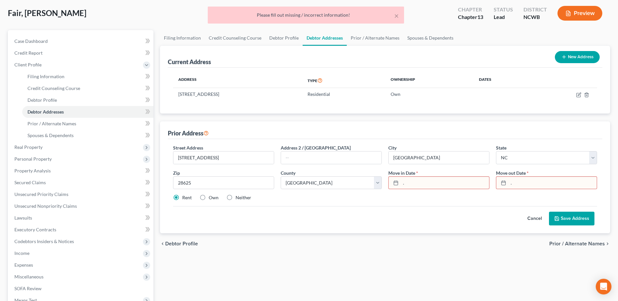
click at [424, 188] on input "." at bounding box center [445, 183] width 88 height 12
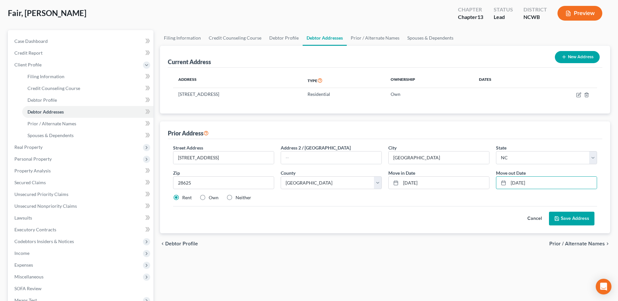
click at [569, 220] on button "Save Address" at bounding box center [571, 219] width 45 height 14
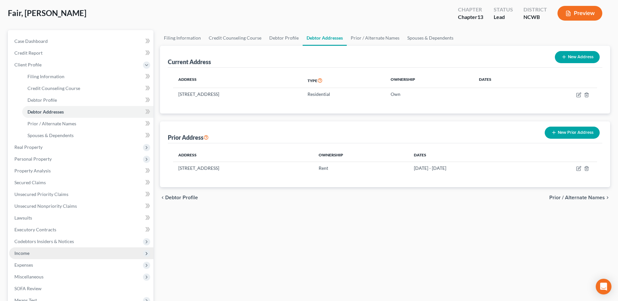
click at [18, 251] on span "Income" at bounding box center [21, 253] width 15 height 6
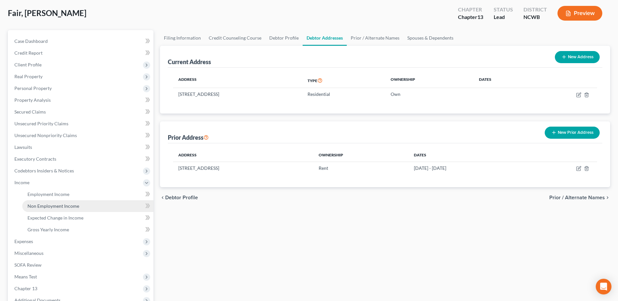
click at [57, 206] on span "Non Employment Income" at bounding box center [53, 206] width 52 height 6
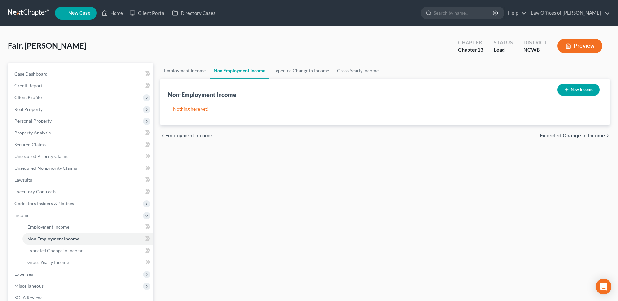
click at [567, 89] on line "button" at bounding box center [567, 89] width 0 height 3
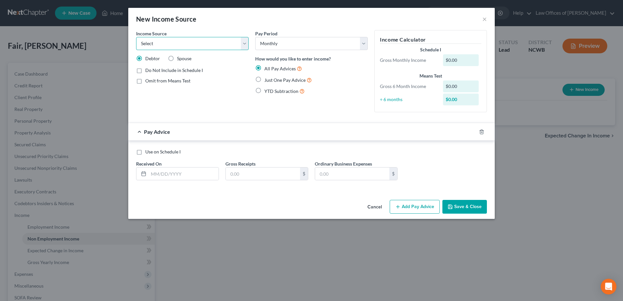
click at [173, 41] on select "Select Unemployment Disability (from employer) Pension Retirement Social Securi…" at bounding box center [192, 43] width 113 height 13
click at [283, 239] on div "New Income Source × Income Source * Select Unemployment Disability (from employ…" at bounding box center [311, 150] width 623 height 301
